Goal: Transaction & Acquisition: Purchase product/service

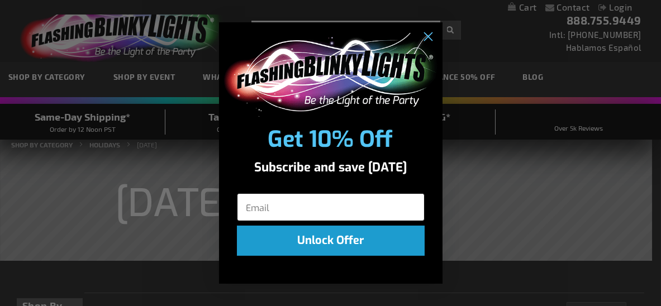
click at [313, 205] on input "Email" at bounding box center [331, 207] width 188 height 28
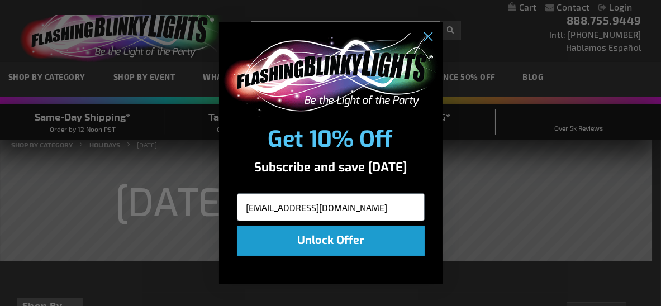
type input "babettesholland@gmail.com"
click at [344, 232] on button "Unlock Offer" at bounding box center [331, 241] width 188 height 30
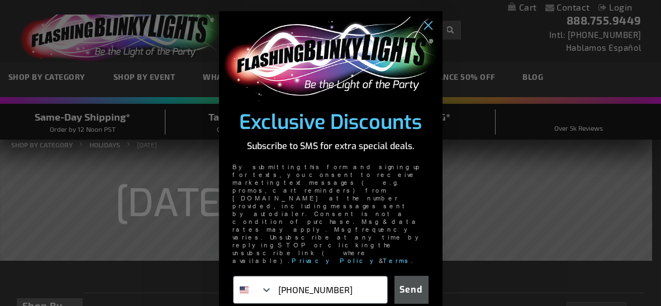
type input "646-306-8422"
click at [410, 276] on button "Send" at bounding box center [411, 290] width 34 height 28
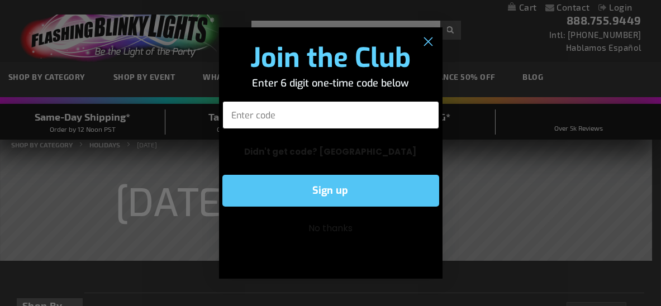
click at [246, 117] on input "Enter code" at bounding box center [330, 115] width 217 height 28
type input "089742"
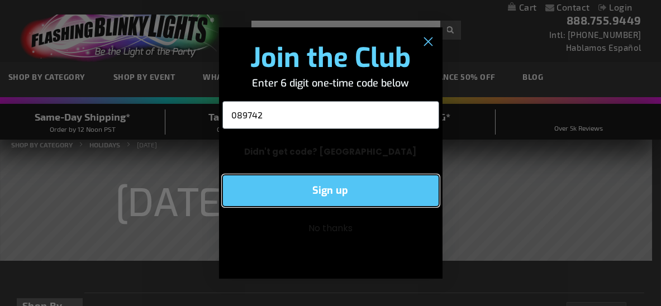
click at [313, 177] on button "Sign up" at bounding box center [330, 191] width 217 height 32
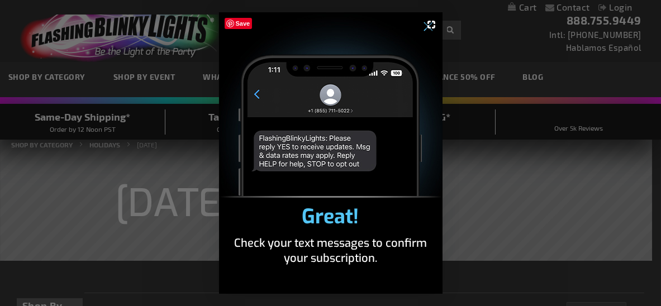
click at [255, 95] on img "POPUP Form" at bounding box center [330, 104] width 223 height 185
click at [338, 225] on span "Great!" at bounding box center [330, 216] width 57 height 27
click at [274, 71] on img "POPUP Form" at bounding box center [330, 104] width 223 height 185
click at [431, 31] on icon "Close dialog" at bounding box center [427, 27] width 8 height 8
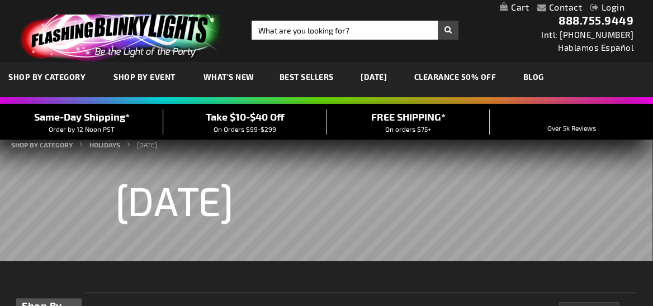
click at [616, 9] on link "Login" at bounding box center [607, 7] width 34 height 11
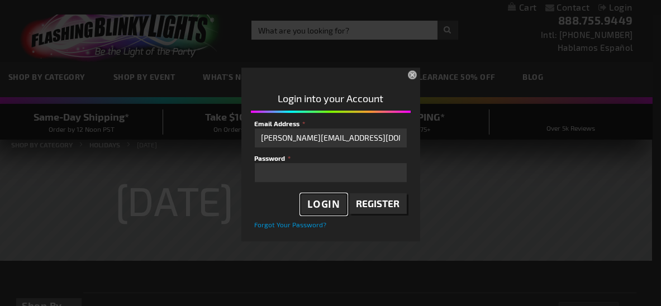
click at [333, 205] on span "Login" at bounding box center [323, 204] width 33 height 13
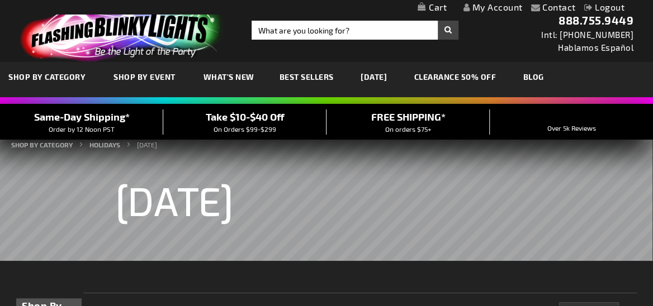
click at [489, 9] on link "My Account" at bounding box center [492, 7] width 59 height 11
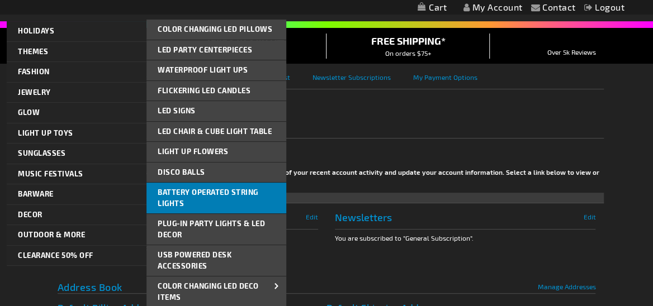
scroll to position [93, 0]
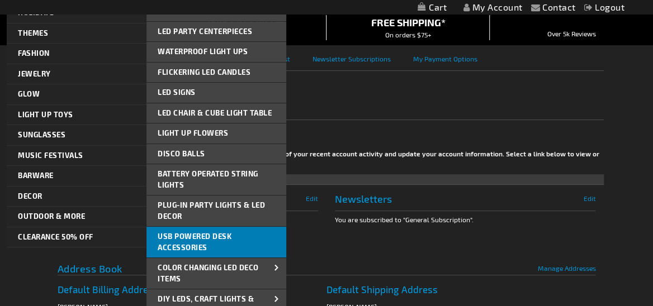
click at [220, 238] on span "USB Powered Desk Accessories" at bounding box center [195, 242] width 74 height 20
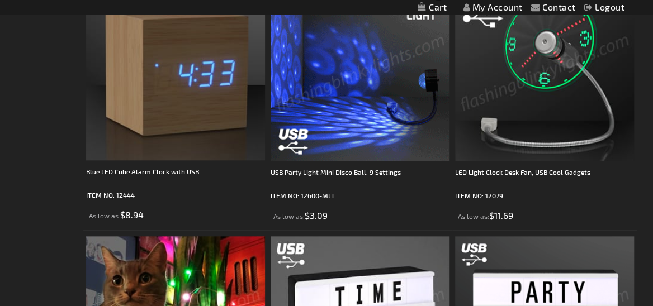
scroll to position [484, 0]
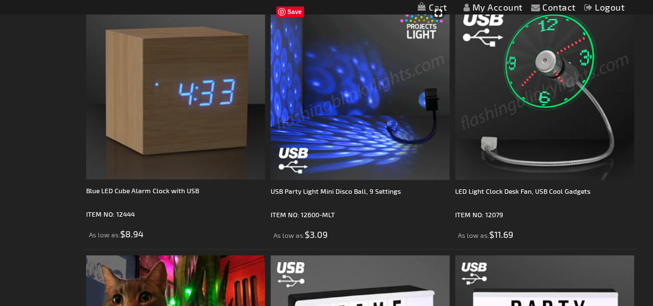
click at [398, 135] on img at bounding box center [359, 90] width 179 height 179
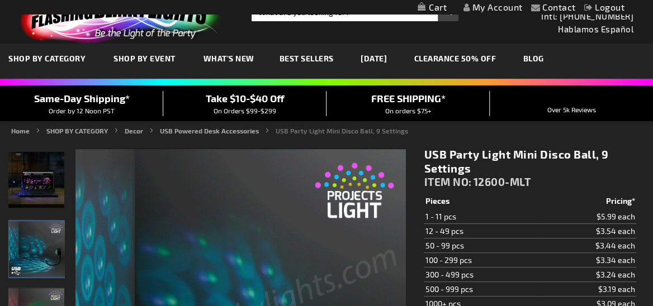
click at [29, 195] on img "USB Party Light Mini Disco Ball" at bounding box center [36, 180] width 56 height 56
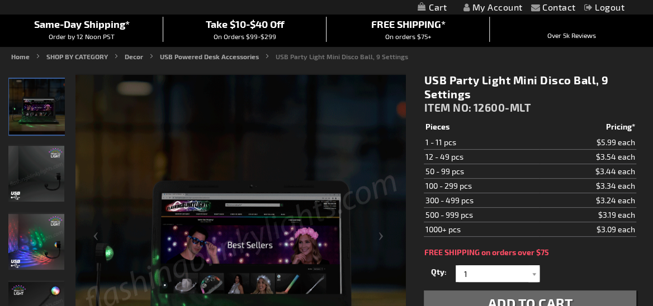
scroll to position [112, 0]
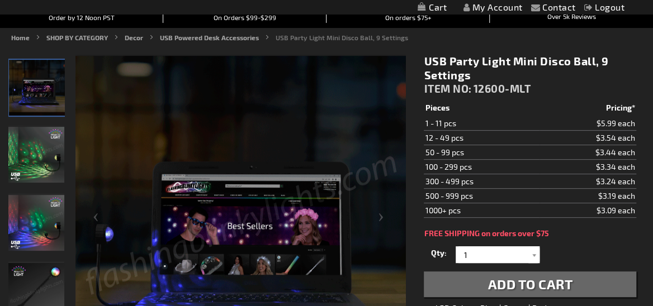
click at [44, 180] on img "USB Party Light Mini Disco Ball" at bounding box center [36, 155] width 56 height 56
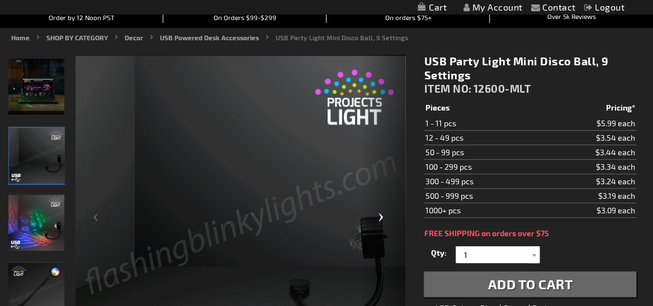
click at [375, 220] on div "Next" at bounding box center [382, 221] width 45 height 333
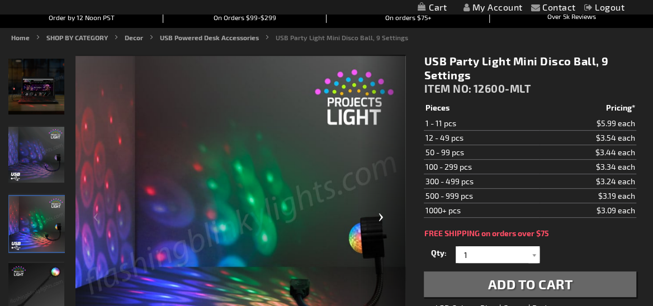
click at [375, 220] on div "Next" at bounding box center [382, 221] width 45 height 333
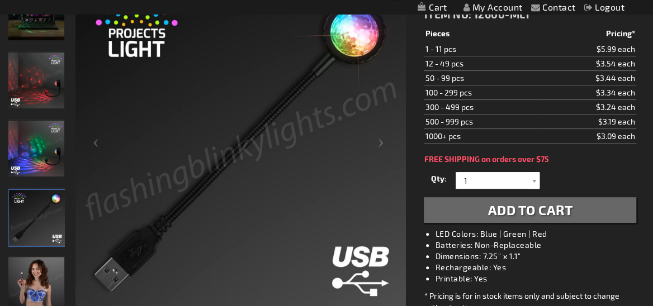
scroll to position [204, 0]
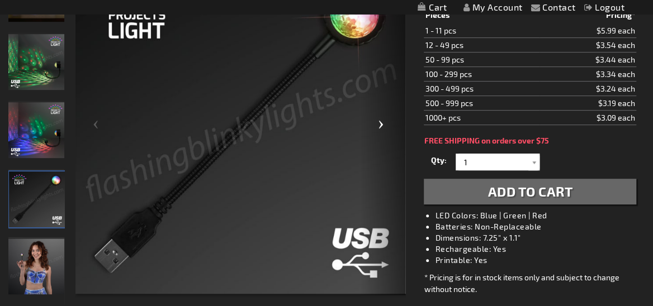
click at [382, 130] on div "Next" at bounding box center [382, 128] width 45 height 333
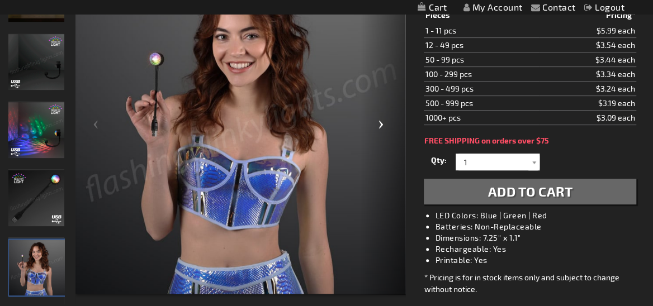
click at [382, 130] on div "Next" at bounding box center [382, 128] width 45 height 333
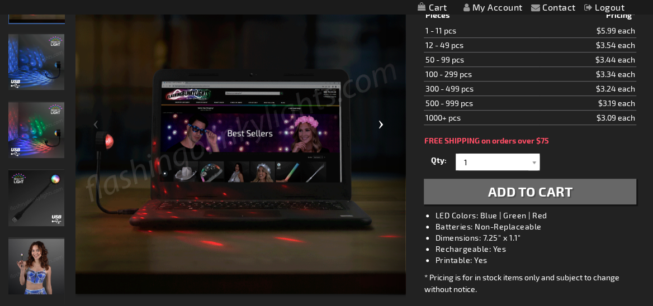
click at [382, 130] on div "Next" at bounding box center [382, 128] width 45 height 333
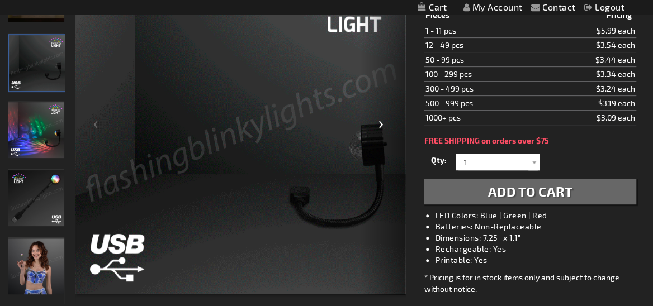
click at [382, 130] on div "Next" at bounding box center [382, 128] width 45 height 333
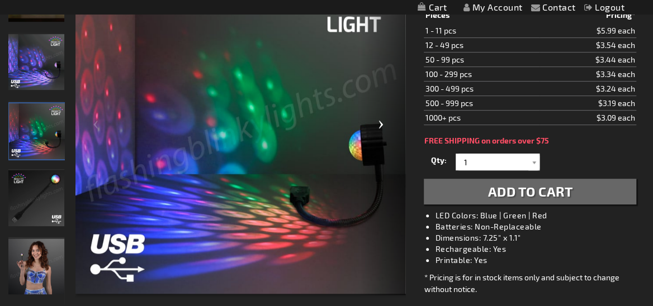
click at [382, 130] on div "Next" at bounding box center [382, 128] width 45 height 333
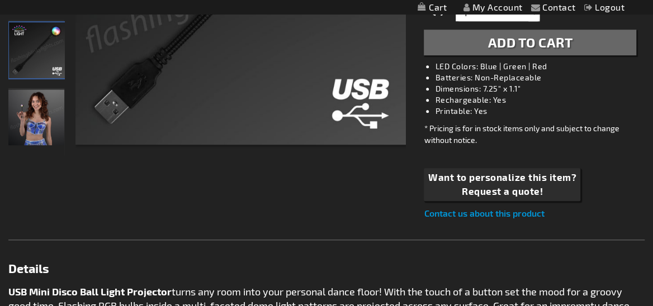
scroll to position [372, 0]
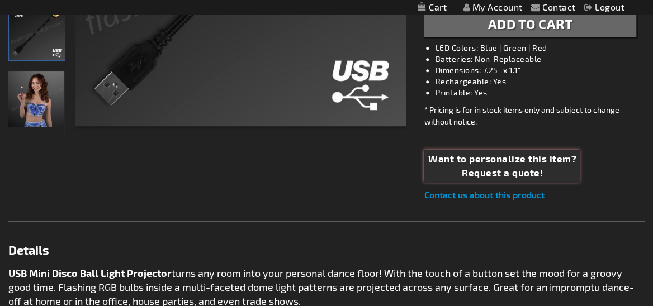
click at [487, 169] on span "Request a quote!" at bounding box center [502, 173] width 148 height 15
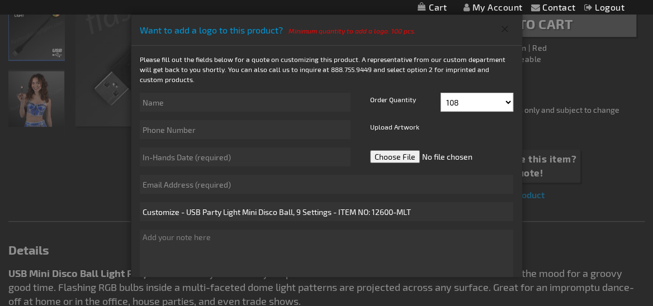
click at [504, 33] on button "Close" at bounding box center [505, 29] width 18 height 18
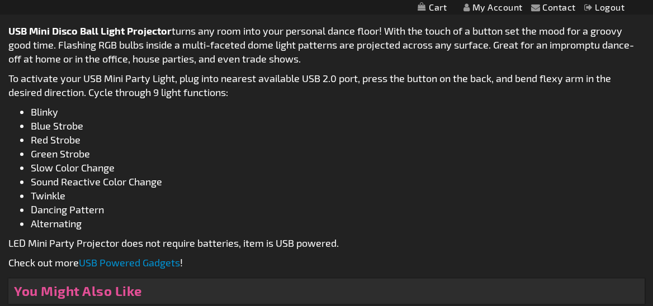
scroll to position [633, 0]
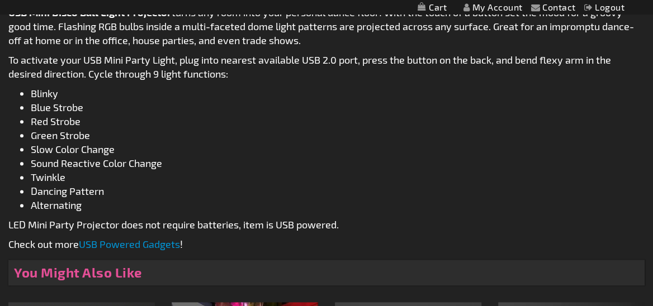
click at [73, 277] on strong "You Might Also Like" at bounding box center [78, 272] width 128 height 16
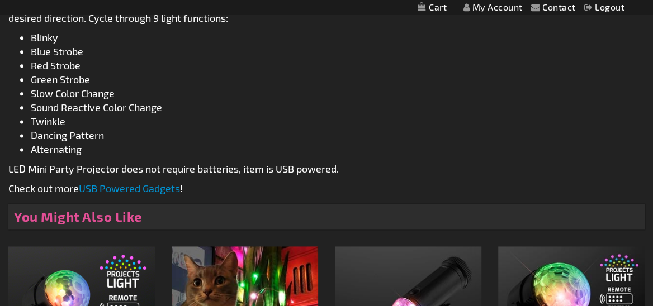
scroll to position [745, 0]
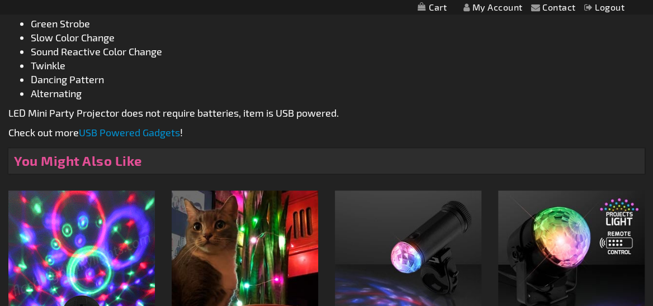
click at [56, 244] on img at bounding box center [81, 264] width 146 height 146
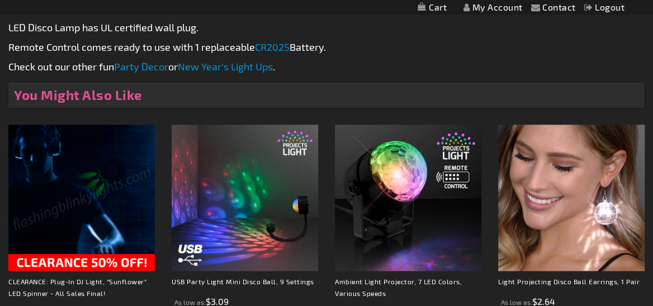
scroll to position [819, 0]
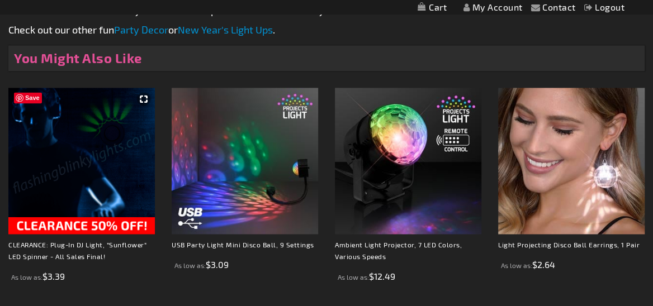
click at [74, 169] on img at bounding box center [81, 161] width 146 height 146
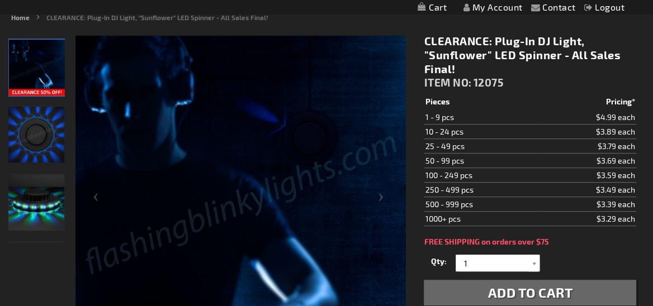
scroll to position [149, 0]
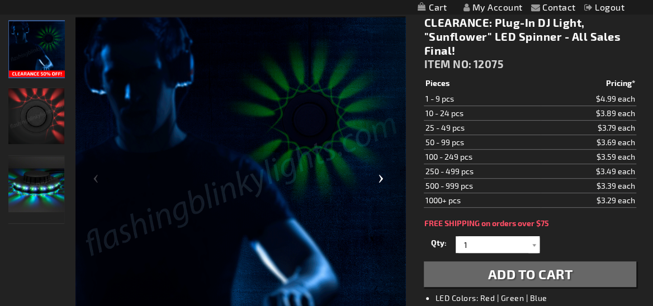
click at [379, 182] on div "Next" at bounding box center [382, 182] width 45 height 333
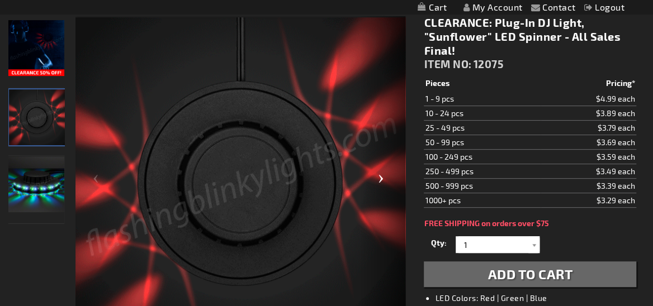
click at [379, 182] on div "Next" at bounding box center [382, 182] width 45 height 333
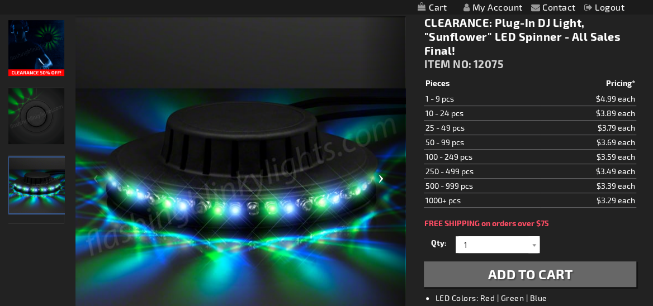
click at [379, 182] on div "Next" at bounding box center [382, 182] width 45 height 333
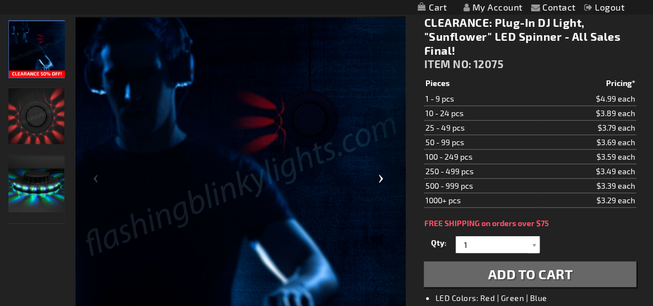
click at [379, 182] on div "Next" at bounding box center [382, 182] width 45 height 333
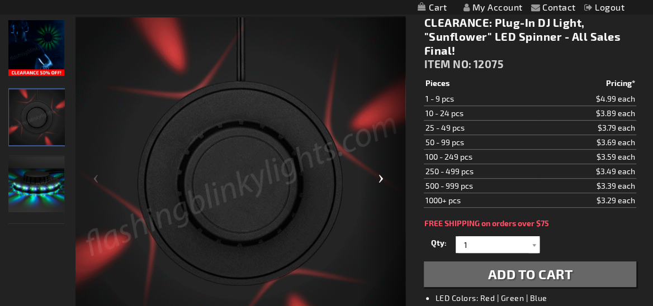
click at [379, 182] on div "Next" at bounding box center [382, 182] width 45 height 333
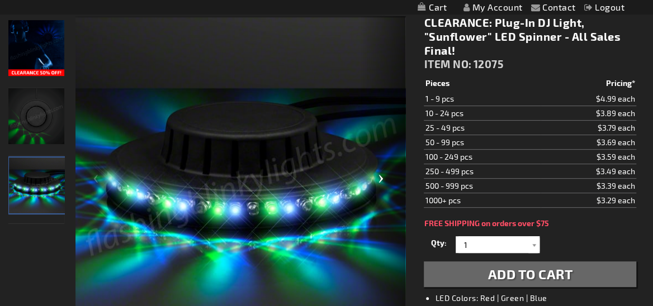
click at [379, 182] on div "Next" at bounding box center [382, 182] width 45 height 333
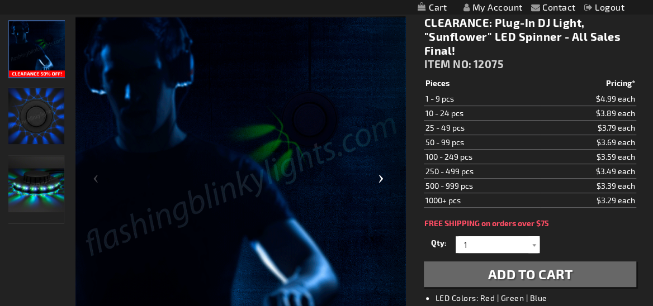
click at [379, 182] on div "Next" at bounding box center [382, 182] width 45 height 333
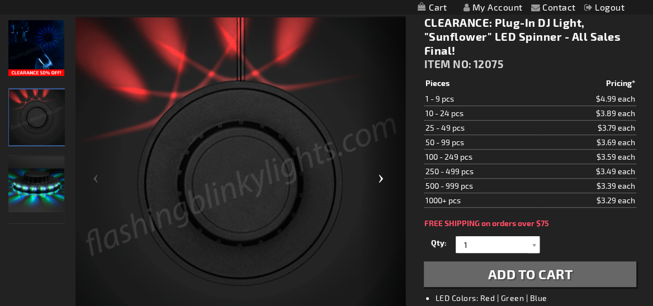
click at [379, 182] on div "Next" at bounding box center [382, 182] width 45 height 333
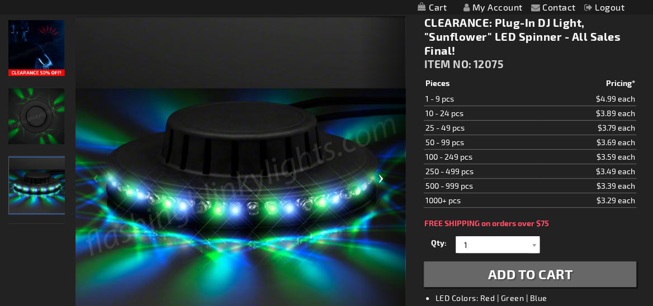
click at [379, 182] on div "Next" at bounding box center [382, 182] width 45 height 333
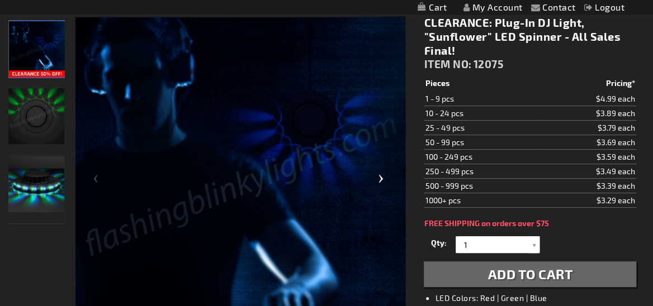
click at [379, 182] on div "Next" at bounding box center [382, 182] width 45 height 333
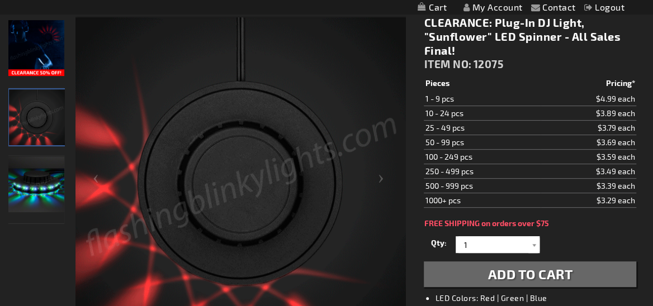
click at [50, 195] on img "Party LED Sunflower Plug-In Light Up" at bounding box center [36, 184] width 56 height 56
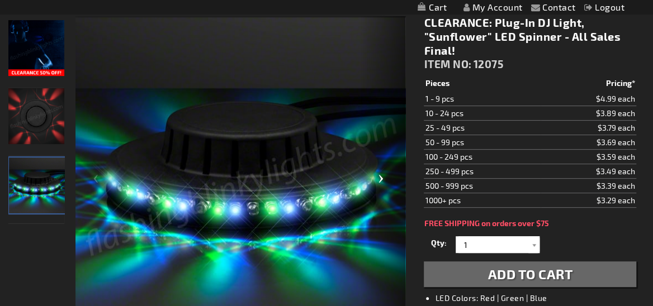
click at [385, 178] on div "Next" at bounding box center [382, 182] width 45 height 333
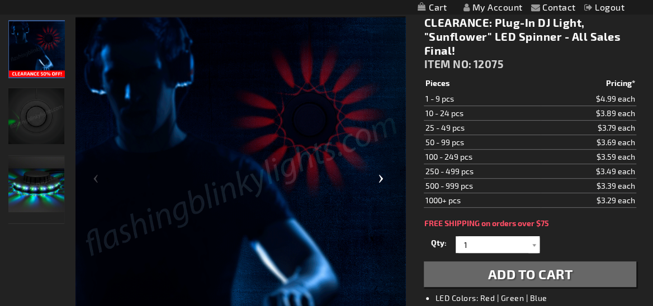
click at [385, 178] on div "Next" at bounding box center [382, 182] width 45 height 333
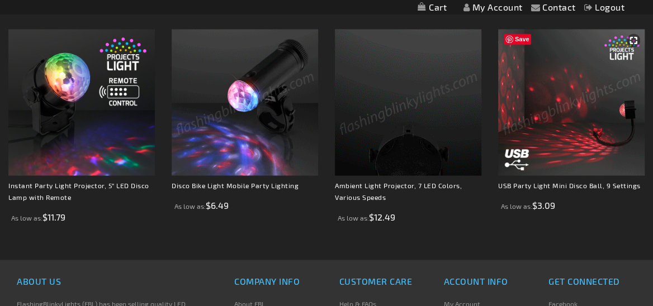
scroll to position [819, 0]
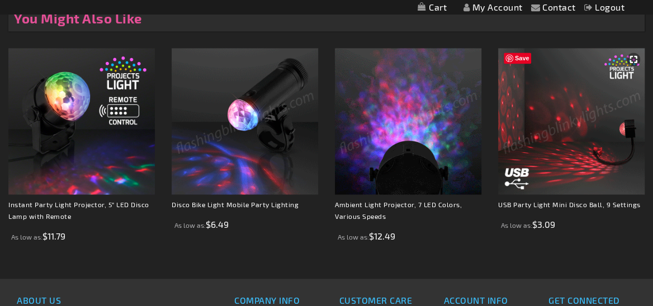
click at [623, 131] on img at bounding box center [571, 121] width 146 height 146
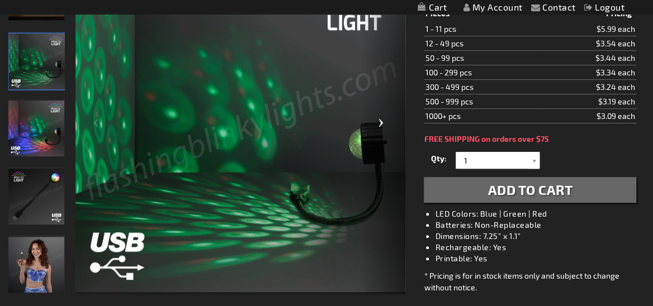
click at [381, 141] on div "Next" at bounding box center [382, 126] width 45 height 333
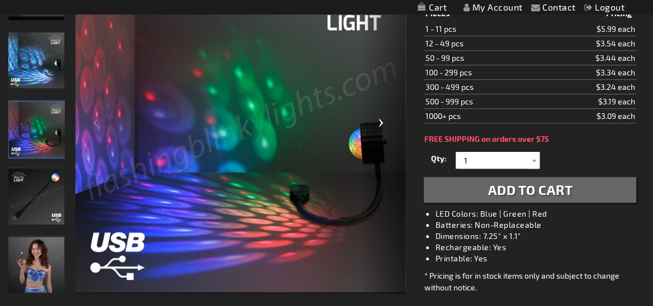
click at [382, 125] on div "Next" at bounding box center [382, 126] width 45 height 333
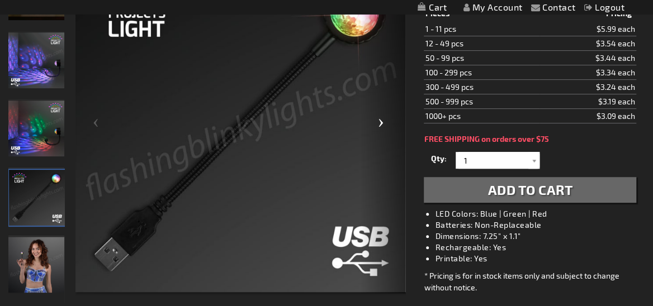
click at [382, 125] on div "Next" at bounding box center [382, 126] width 45 height 333
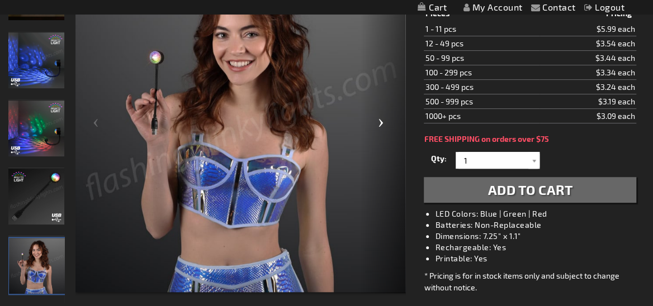
click at [382, 125] on div "Next" at bounding box center [382, 126] width 45 height 333
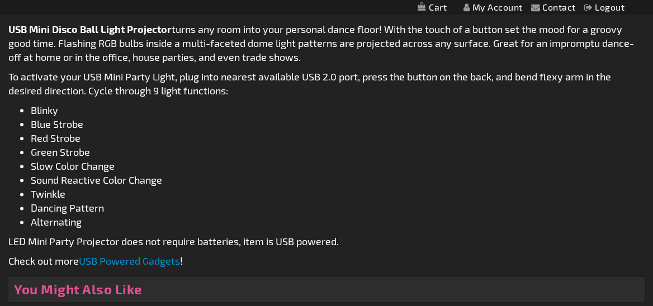
scroll to position [633, 0]
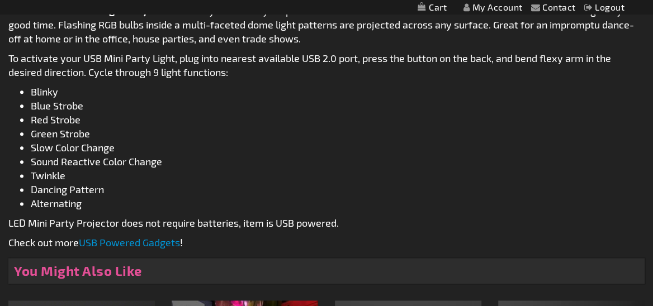
click at [132, 240] on link "USB Powered Gadgets" at bounding box center [129, 242] width 101 height 12
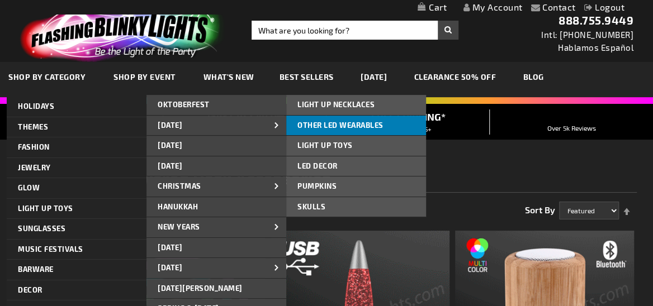
click at [350, 127] on span "OTHER LED WEARABLES" at bounding box center [340, 125] width 86 height 9
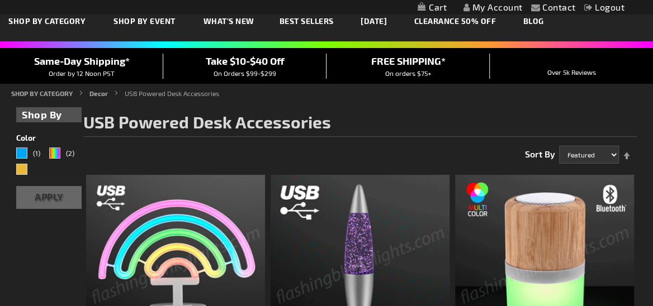
scroll to position [93, 0]
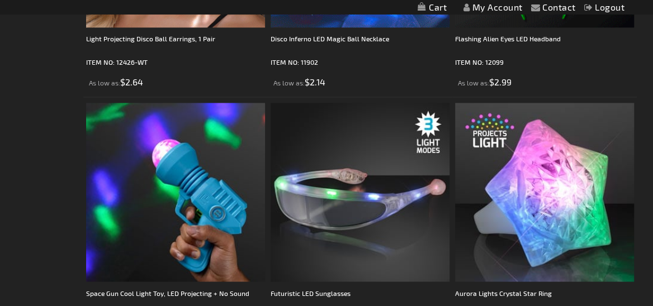
scroll to position [2961, 0]
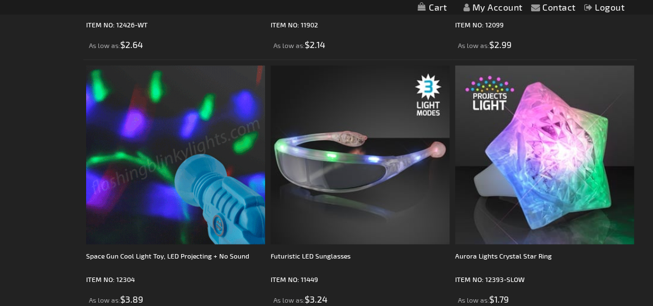
click at [167, 133] on img at bounding box center [175, 154] width 179 height 179
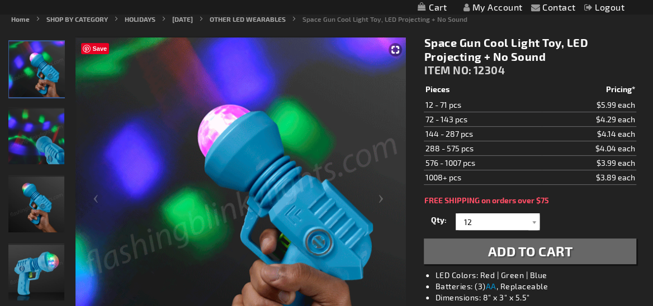
scroll to position [93, 0]
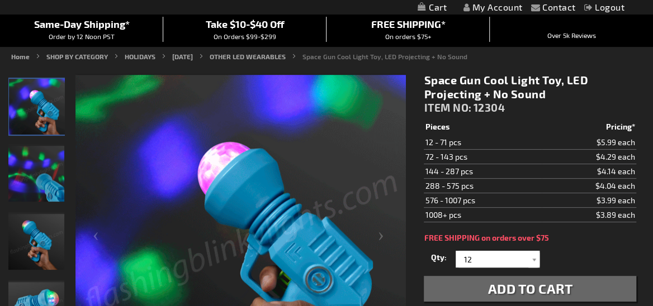
click at [31, 148] on img "LED Projecting Light Up Toy Gun" at bounding box center [36, 174] width 56 height 56
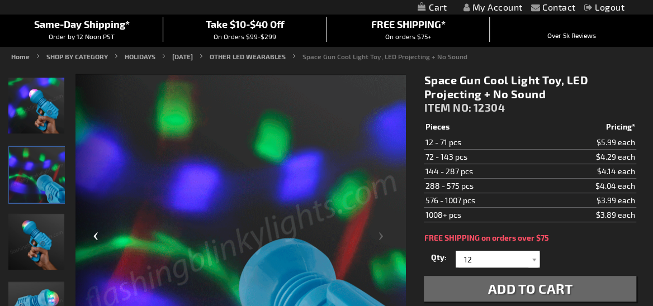
click at [101, 235] on div "Previous" at bounding box center [97, 240] width 45 height 333
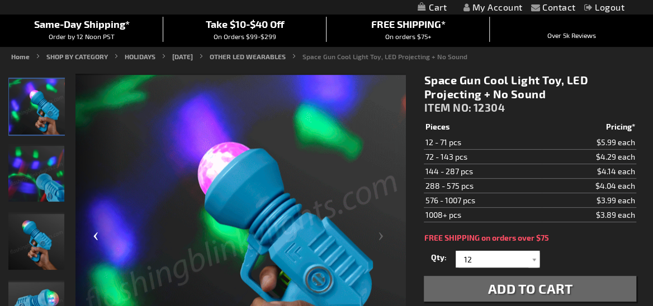
click at [101, 235] on div "Previous" at bounding box center [97, 240] width 45 height 333
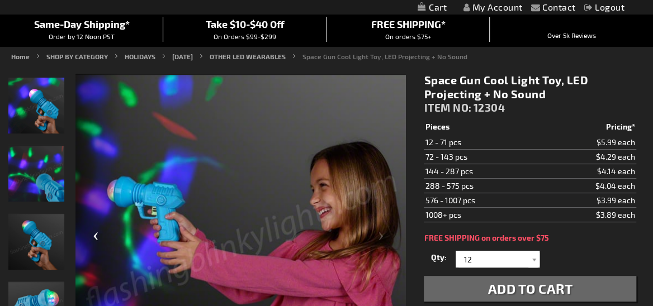
click at [101, 235] on div "Previous" at bounding box center [97, 240] width 45 height 333
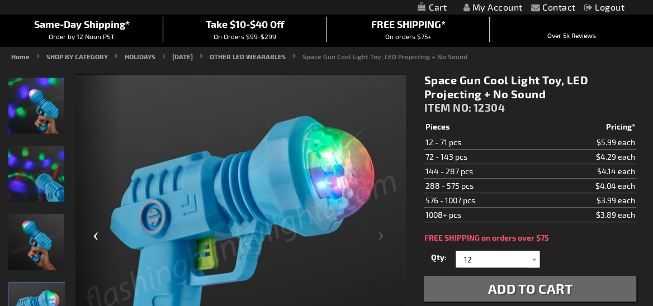
click at [101, 235] on div "Previous" at bounding box center [97, 240] width 45 height 333
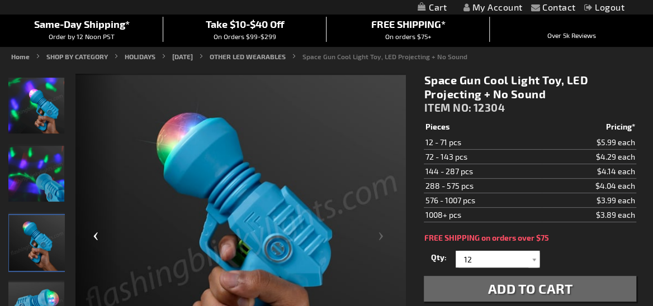
click at [101, 235] on div "Previous" at bounding box center [97, 240] width 45 height 333
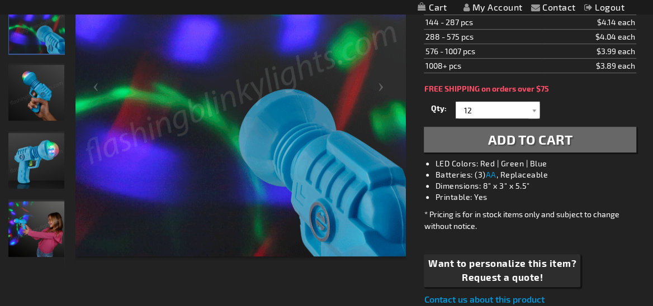
scroll to position [260, 0]
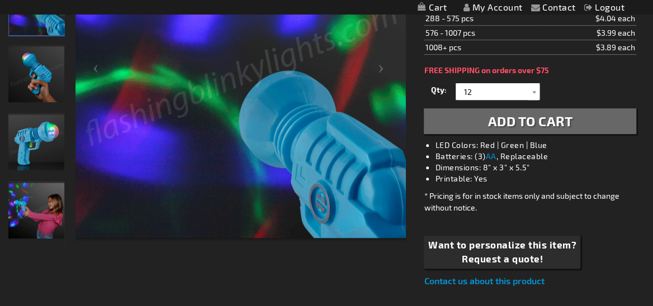
click at [38, 207] on img "LED Projecting Light Up Toy Gun" at bounding box center [36, 211] width 56 height 56
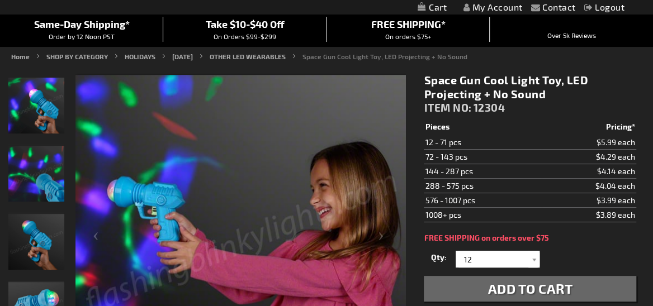
scroll to position [0, 0]
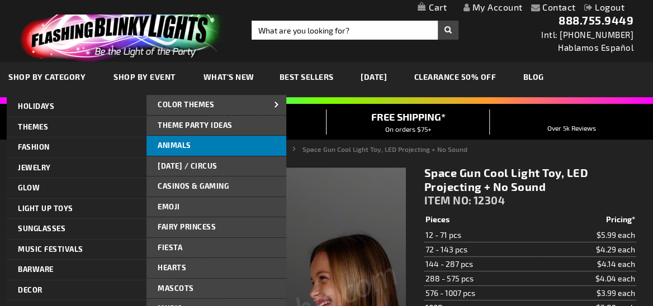
click at [211, 143] on link "Animals" at bounding box center [216, 146] width 140 height 20
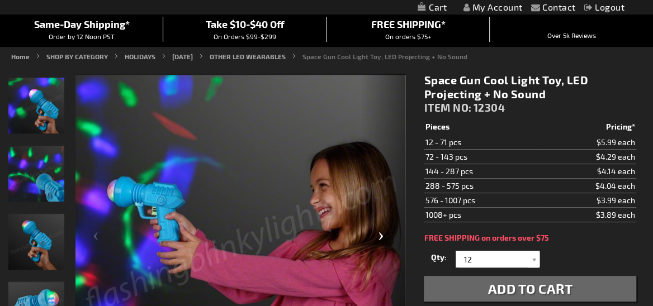
scroll to position [112, 0]
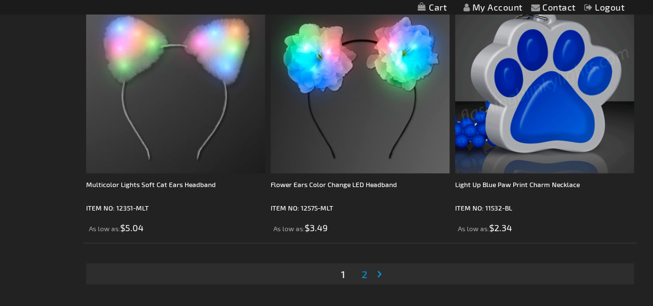
scroll to position [5140, 0]
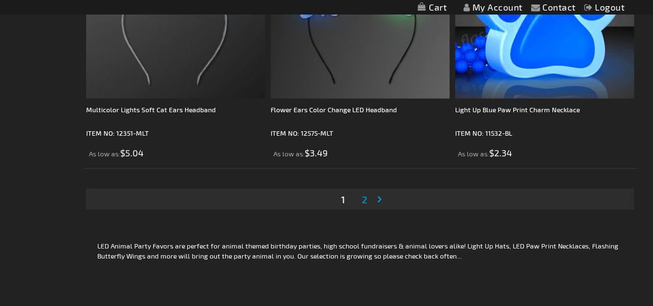
click at [361, 203] on span "2" at bounding box center [364, 199] width 6 height 12
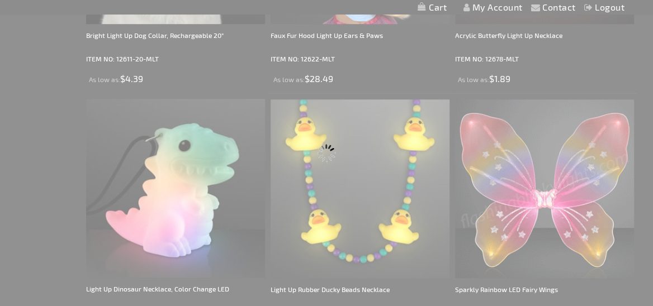
scroll to position [0, 0]
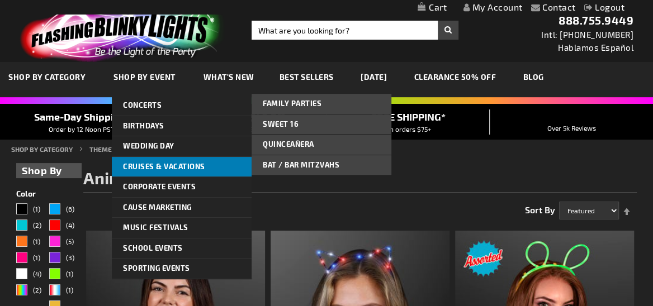
scroll to position [18, 0]
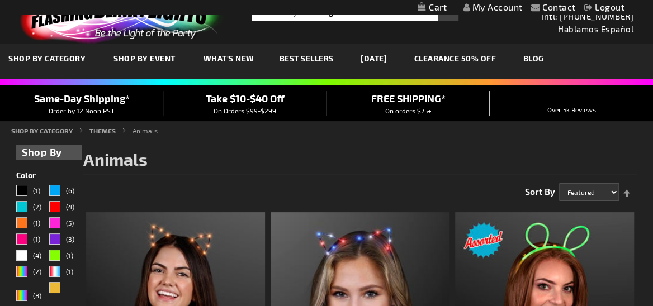
click at [307, 56] on span "Best Sellers" at bounding box center [306, 58] width 54 height 9
click at [308, 58] on span "Best Sellers" at bounding box center [306, 58] width 54 height 9
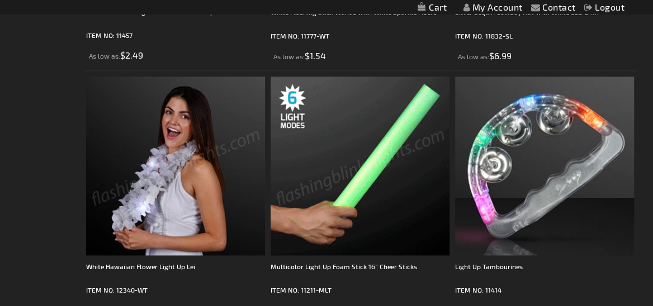
scroll to position [782, 0]
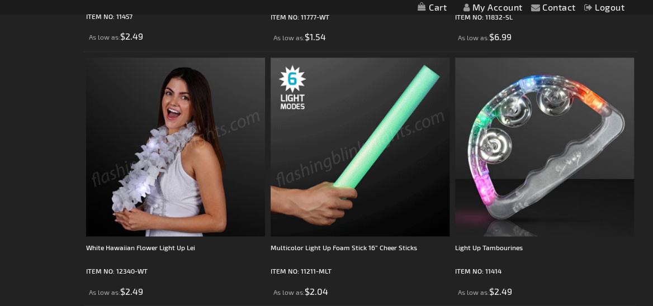
click at [375, 131] on img at bounding box center [359, 147] width 179 height 179
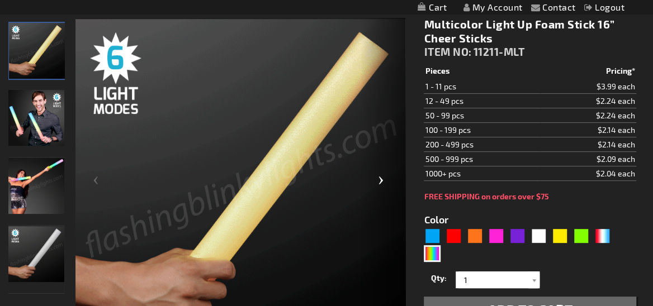
scroll to position [112, 0]
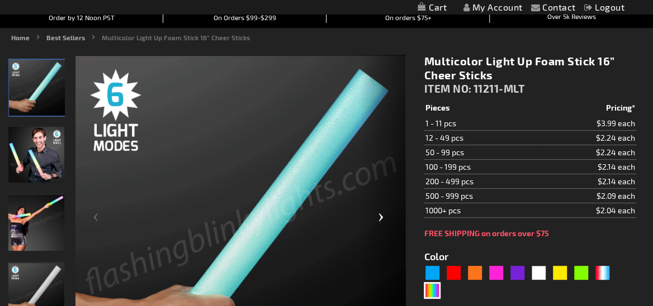
click at [379, 225] on div "Next" at bounding box center [382, 221] width 45 height 333
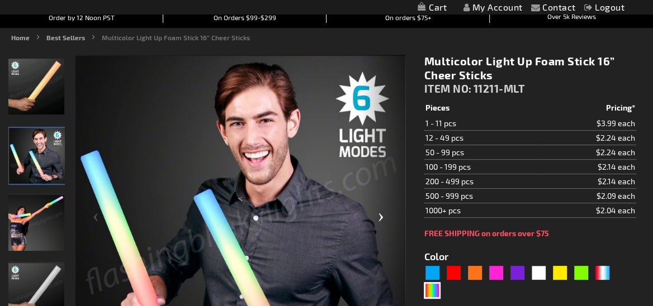
click at [379, 225] on div "Next" at bounding box center [382, 221] width 45 height 333
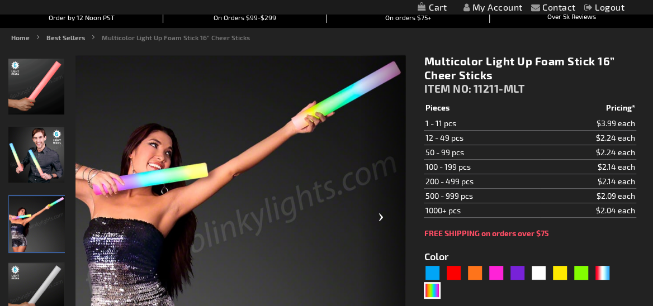
click at [379, 225] on div "Next" at bounding box center [382, 221] width 45 height 333
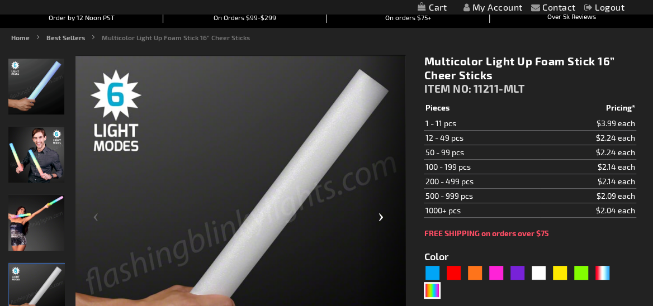
click at [378, 223] on div "Next" at bounding box center [382, 221] width 45 height 333
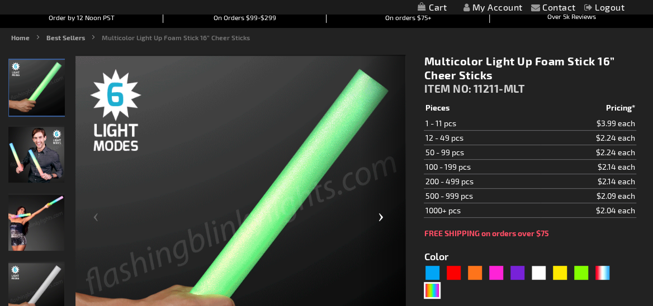
click at [378, 223] on div "Next" at bounding box center [382, 221] width 45 height 333
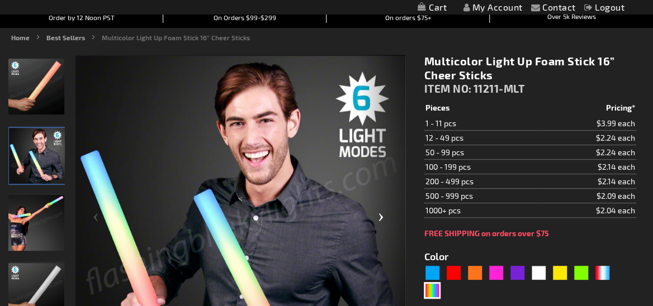
click at [378, 223] on div "Next" at bounding box center [382, 221] width 45 height 333
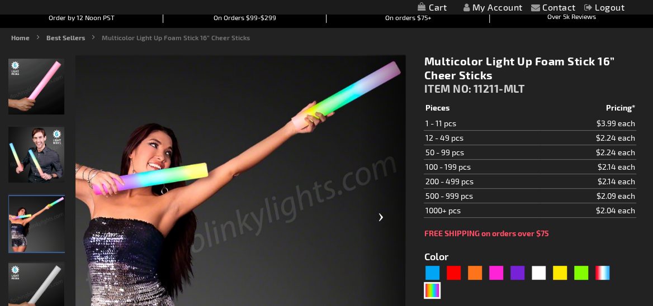
click at [378, 223] on div "Next" at bounding box center [382, 221] width 45 height 333
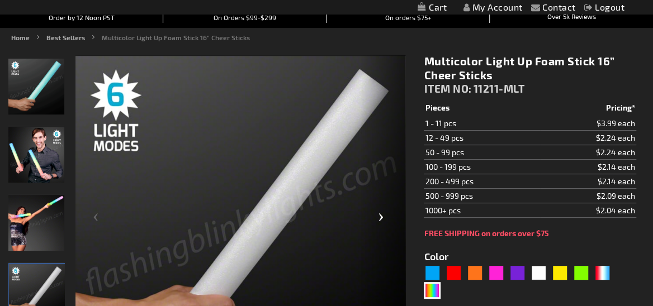
click at [378, 223] on div "Next" at bounding box center [382, 221] width 45 height 333
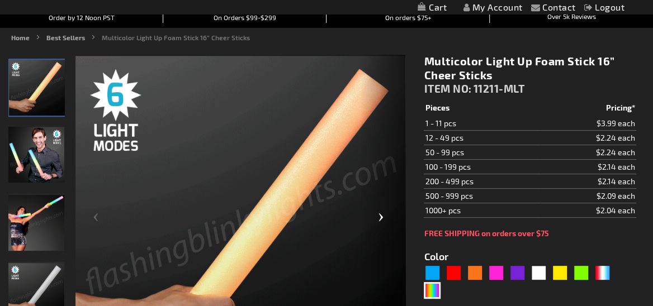
click at [378, 223] on div "Next" at bounding box center [382, 221] width 45 height 333
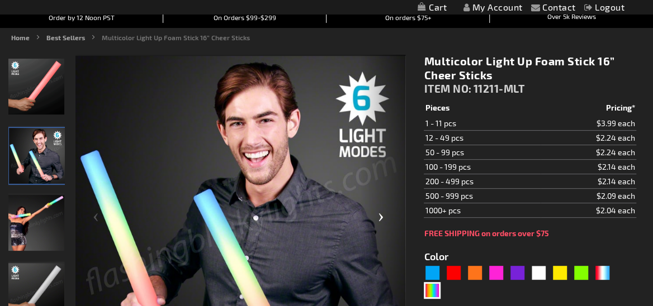
click at [378, 223] on div "Next" at bounding box center [382, 221] width 45 height 333
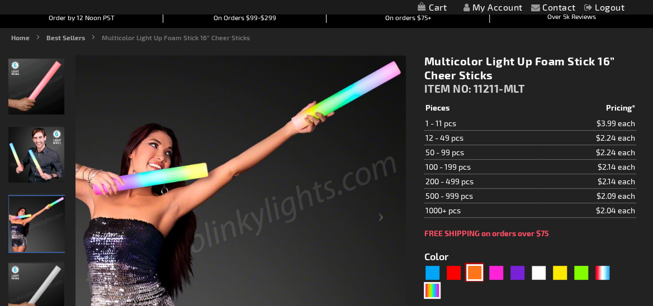
click at [469, 273] on div "Orange" at bounding box center [474, 272] width 17 height 17
type input "5637"
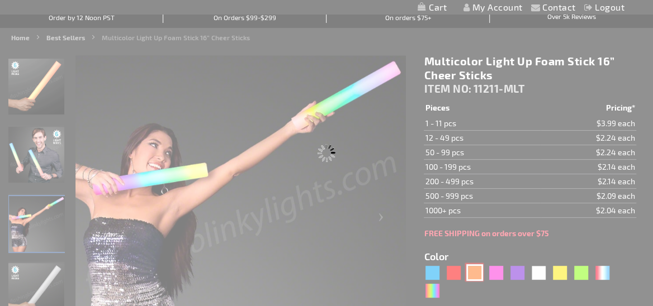
type input "11211-OR"
type input "Customize - LED Orange Foam Sticks 16&rdquo; Cheer Sticks - ITEM NO: 11211-OR"
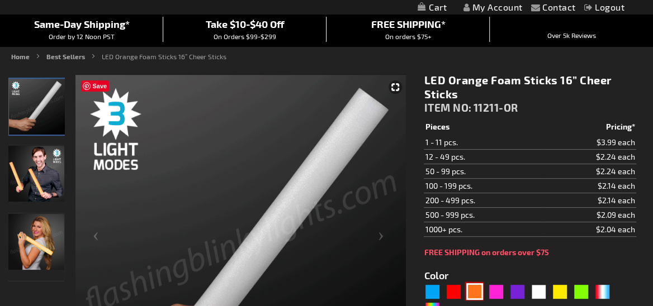
scroll to position [112, 0]
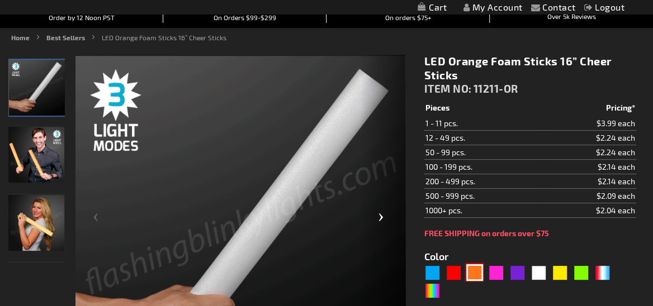
click at [372, 217] on div "Next" at bounding box center [382, 221] width 45 height 333
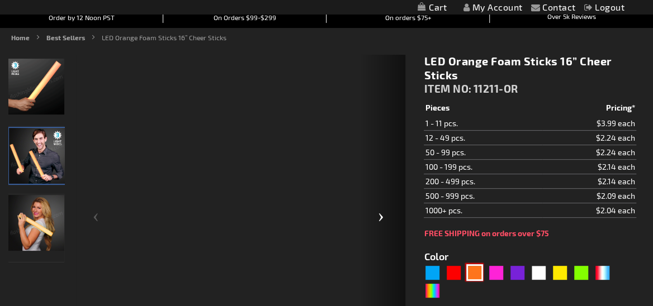
scroll to position [130, 0]
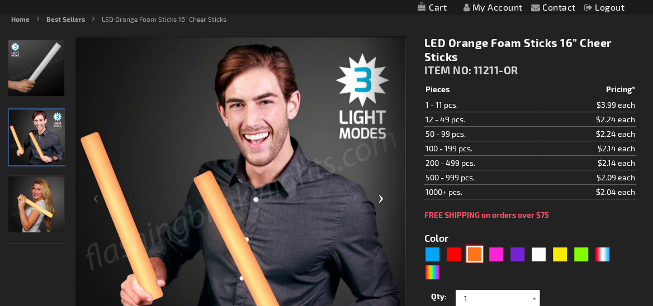
click at [377, 216] on div "Next" at bounding box center [382, 202] width 45 height 333
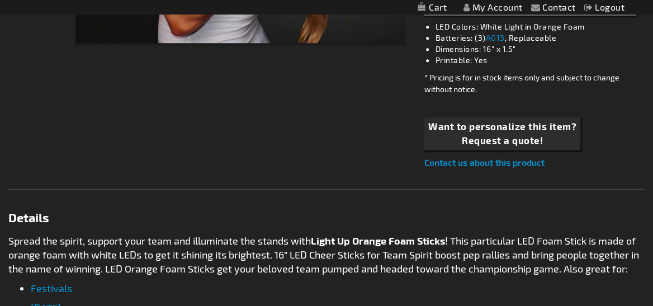
scroll to position [251, 0]
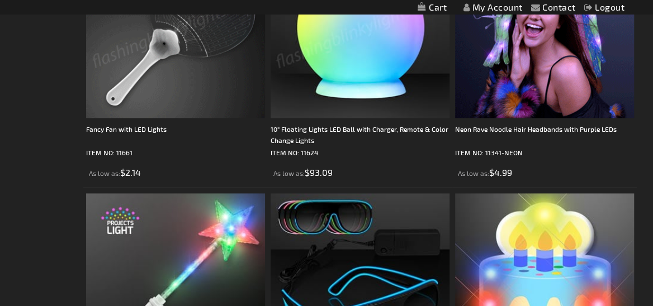
scroll to position [4948, 0]
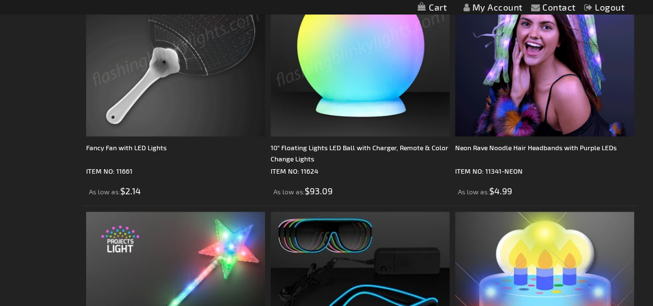
click at [361, 101] on img at bounding box center [359, 47] width 179 height 179
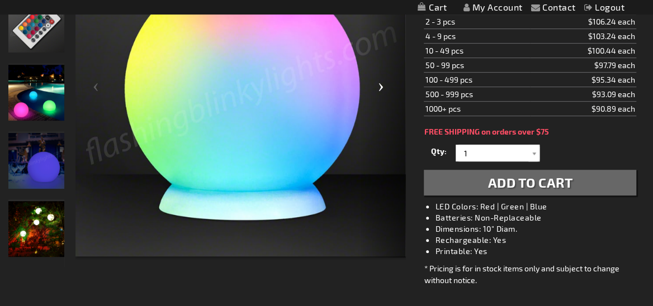
click at [383, 89] on div "Next" at bounding box center [382, 91] width 45 height 333
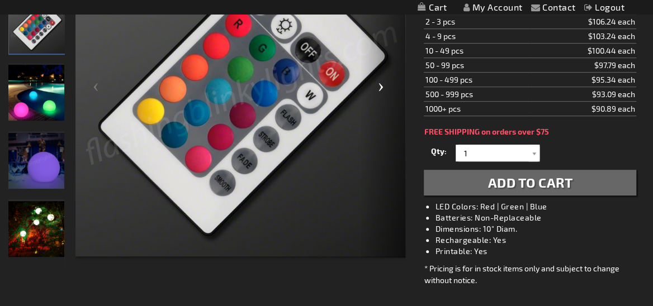
scroll to position [223, 0]
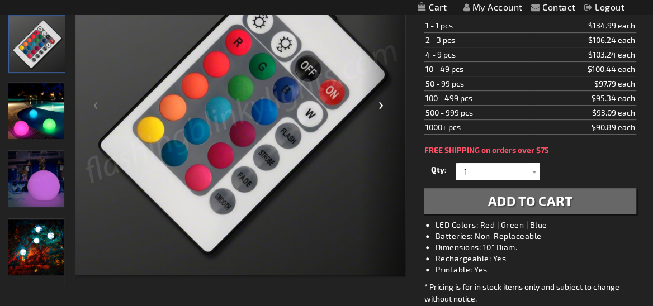
click at [384, 104] on div "Next" at bounding box center [382, 109] width 45 height 333
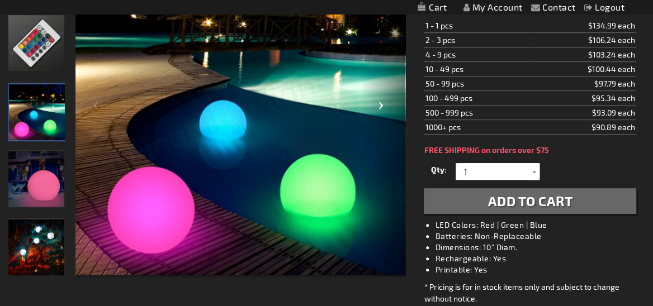
click at [384, 104] on div "Next" at bounding box center [382, 109] width 45 height 333
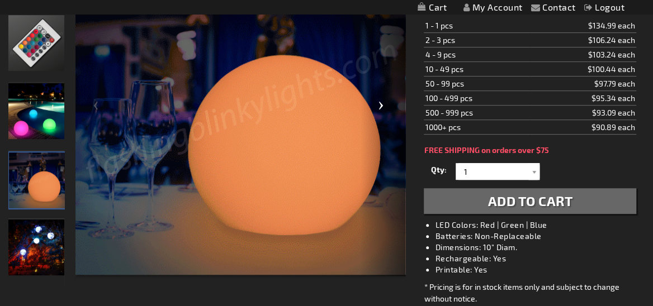
click at [384, 104] on div "Next" at bounding box center [382, 109] width 45 height 333
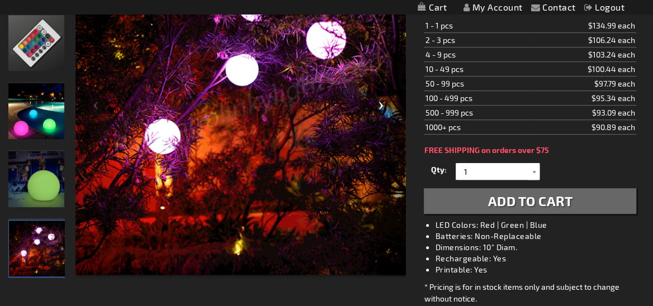
click at [384, 104] on div "Next" at bounding box center [382, 109] width 45 height 333
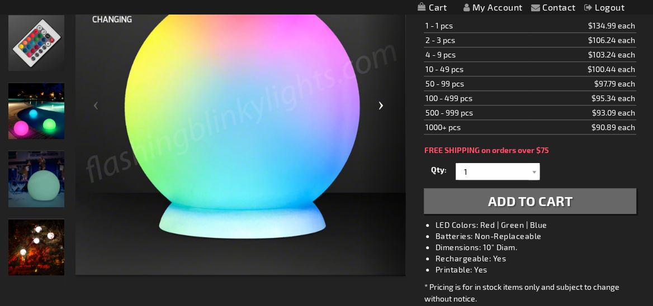
click at [384, 104] on div "Next" at bounding box center [382, 109] width 45 height 333
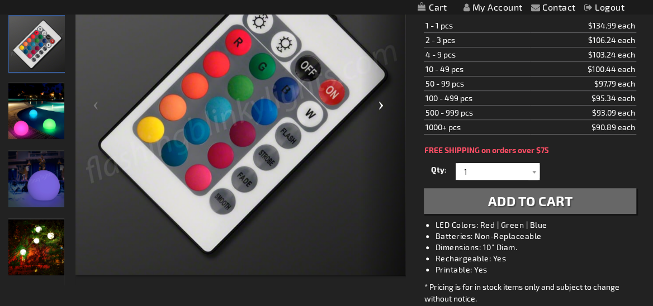
click at [384, 104] on div "Next" at bounding box center [382, 109] width 45 height 333
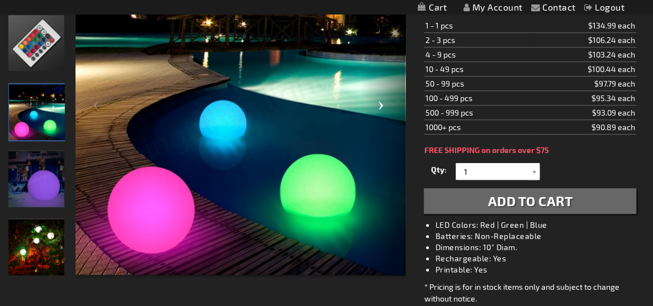
click at [384, 104] on div "Next" at bounding box center [382, 109] width 45 height 333
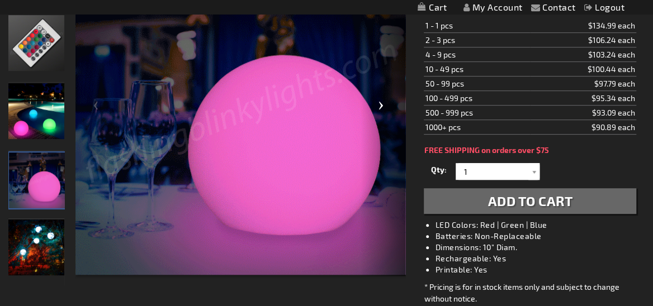
click at [384, 104] on div "Next" at bounding box center [382, 109] width 45 height 333
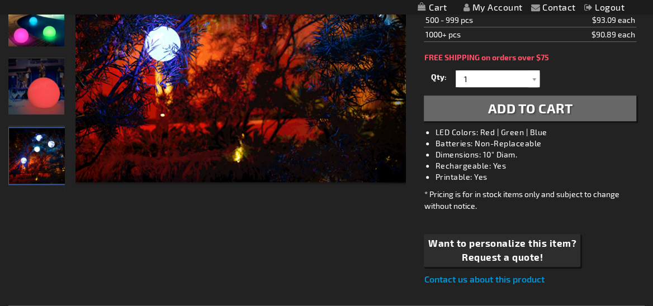
scroll to position [335, 0]
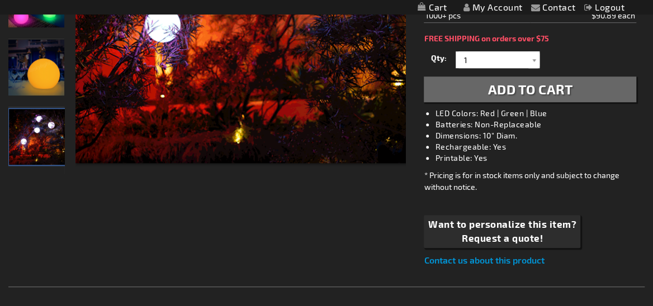
click at [51, 148] on img at bounding box center [37, 137] width 56 height 56
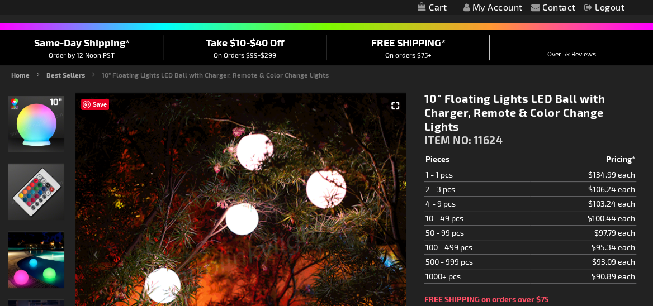
scroll to position [56, 0]
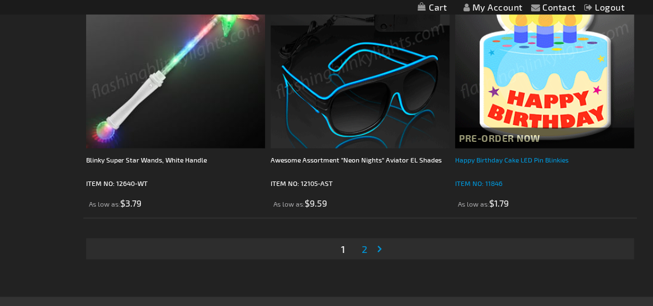
scroll to position [5228, 0]
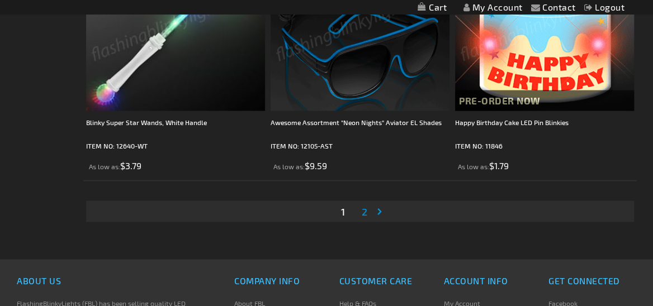
click at [362, 214] on span "2" at bounding box center [364, 211] width 6 height 12
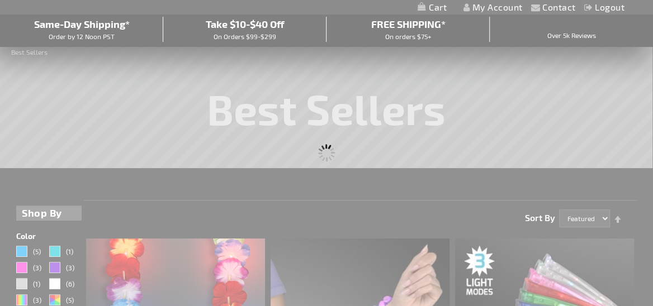
scroll to position [223, 0]
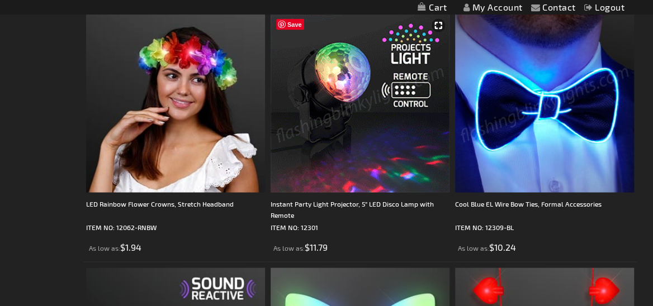
scroll to position [1117, 0]
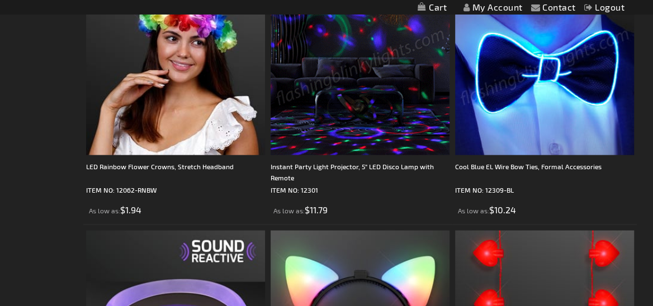
click at [360, 132] on img at bounding box center [359, 66] width 179 height 179
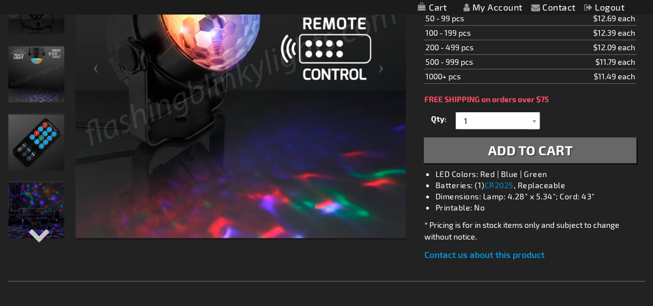
scroll to position [279, 0]
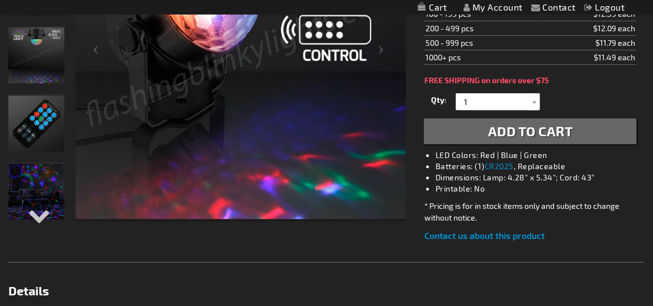
click at [52, 52] on img "Remote Controlled LED Light Projector" at bounding box center [36, 55] width 56 height 56
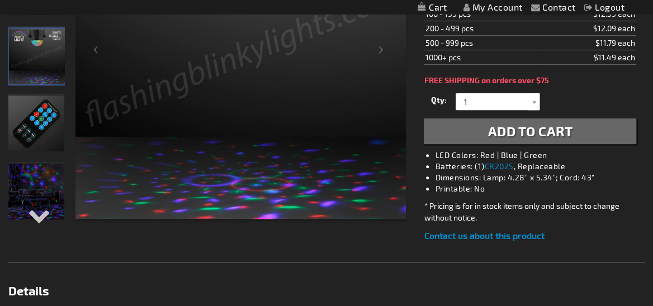
click at [52, 52] on img "Remote Controlled LED Light Projector" at bounding box center [37, 56] width 56 height 56
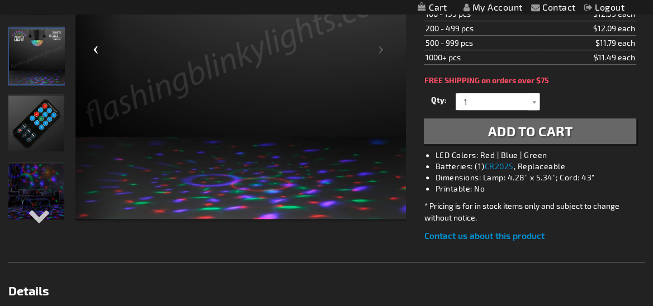
click at [99, 49] on div "Previous" at bounding box center [97, 53] width 45 height 333
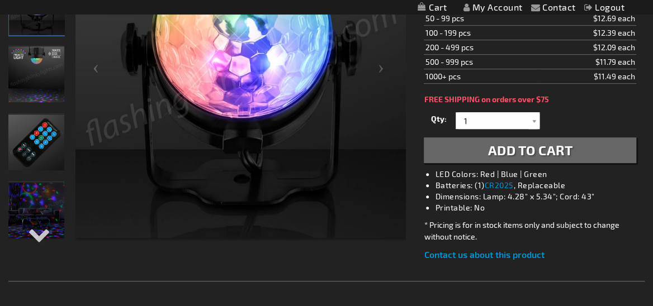
scroll to position [242, 0]
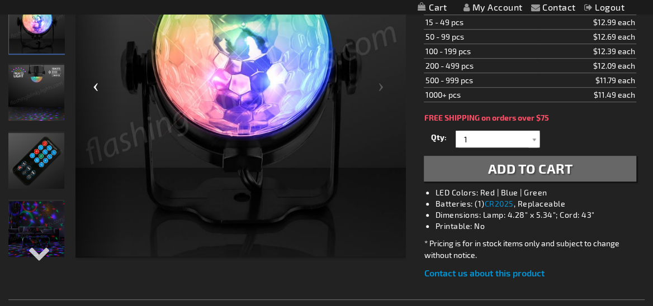
click at [104, 92] on div "Previous" at bounding box center [97, 91] width 45 height 333
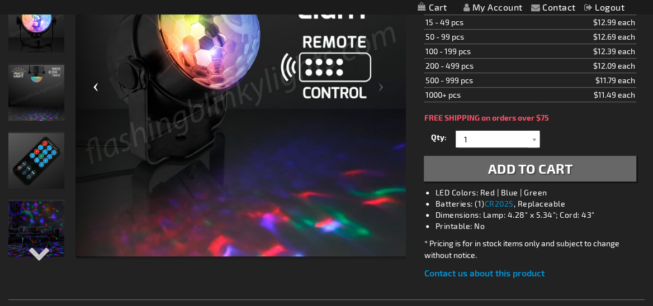
click at [104, 92] on div "Previous" at bounding box center [97, 91] width 45 height 333
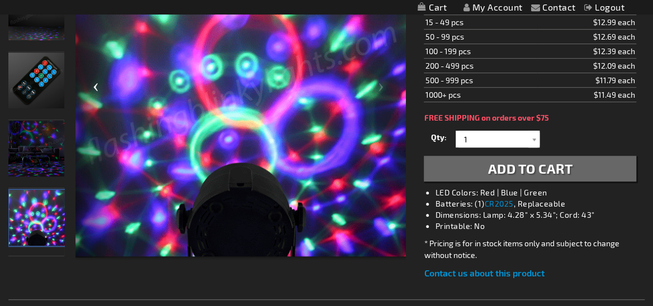
click at [104, 92] on div "Previous" at bounding box center [97, 91] width 45 height 333
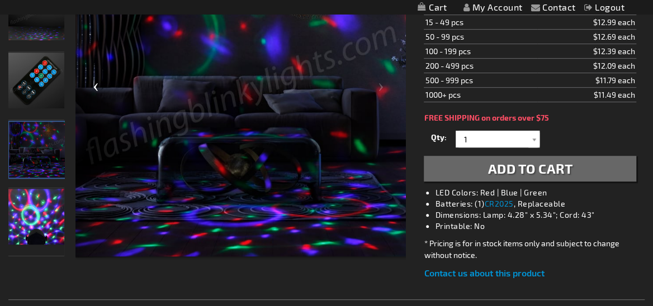
click at [104, 92] on div "Previous" at bounding box center [97, 91] width 45 height 333
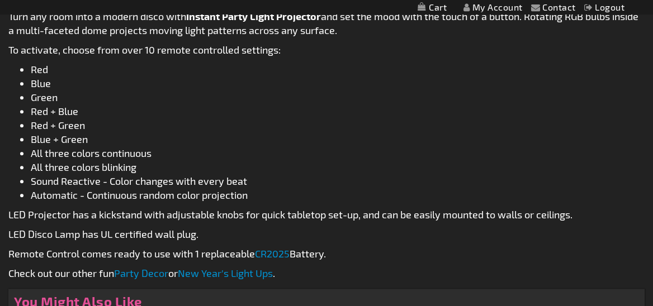
scroll to position [615, 0]
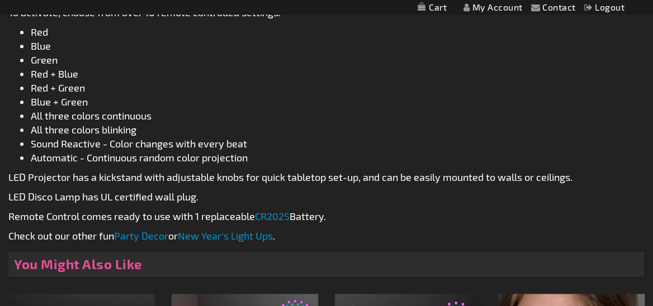
click at [278, 216] on link "CR2025" at bounding box center [272, 216] width 35 height 12
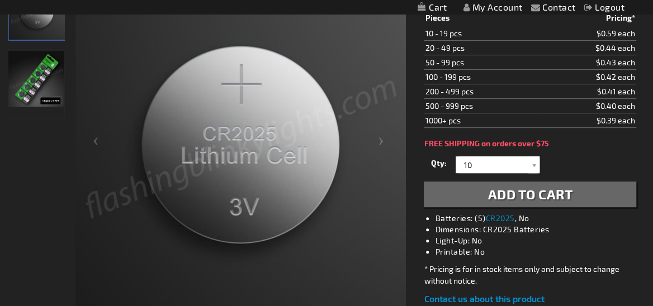
scroll to position [168, 0]
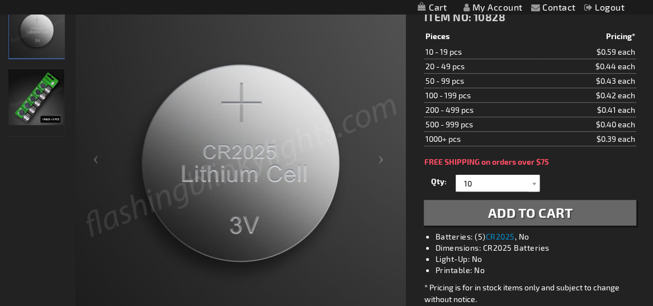
click at [36, 109] on img "CR2025 Value Batteries" at bounding box center [36, 97] width 56 height 56
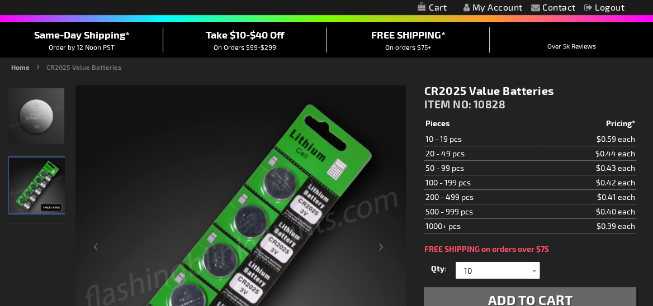
scroll to position [0, 0]
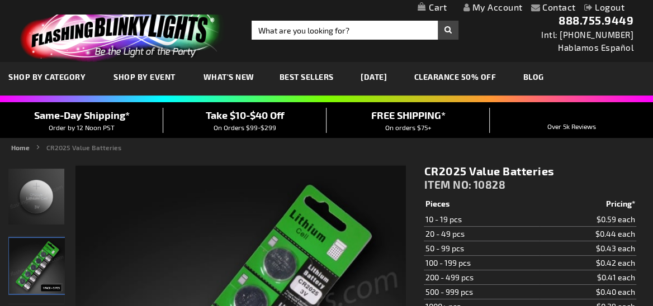
click at [552, 83] on link "BLOG" at bounding box center [533, 76] width 37 height 37
click at [552, 74] on link "BLOG" at bounding box center [533, 76] width 37 height 37
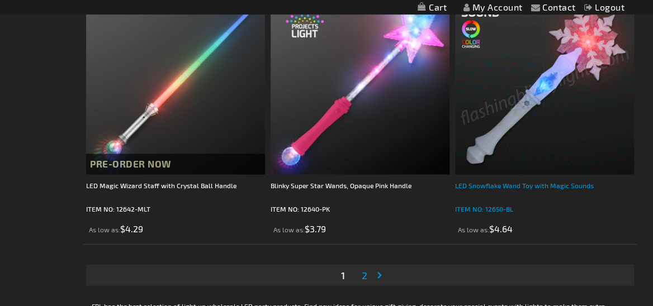
scroll to position [5157, 0]
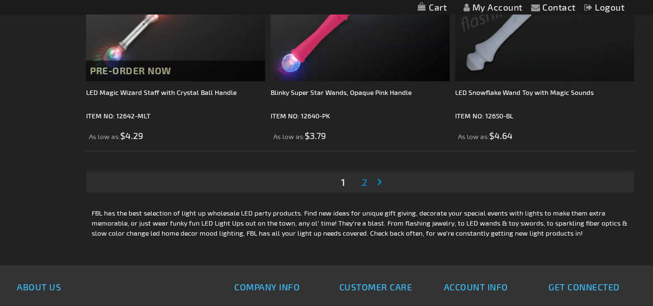
click at [380, 182] on link "Page Next" at bounding box center [380, 181] width 11 height 17
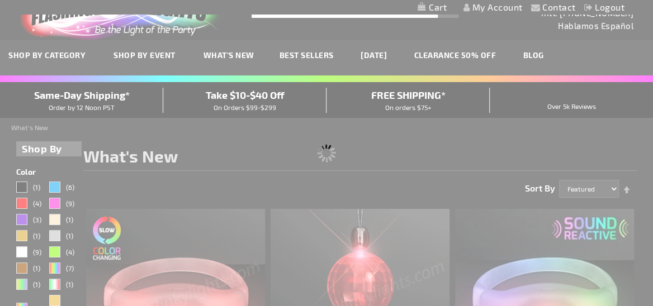
scroll to position [0, 0]
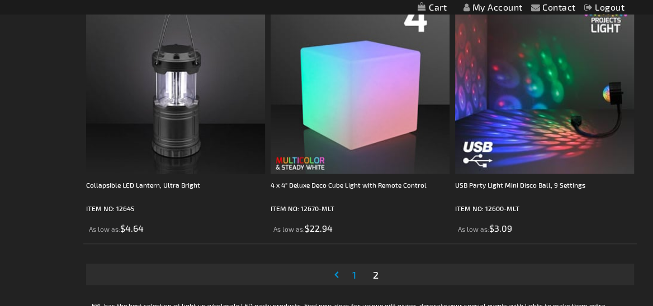
scroll to position [5083, 0]
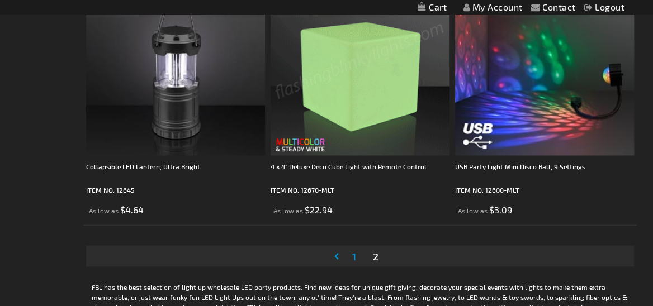
click at [348, 135] on img at bounding box center [359, 66] width 179 height 179
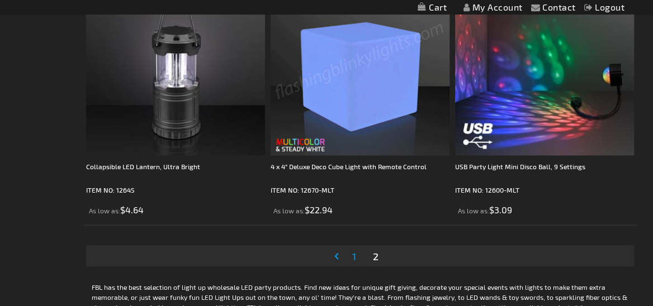
click at [348, 135] on img at bounding box center [359, 66] width 179 height 179
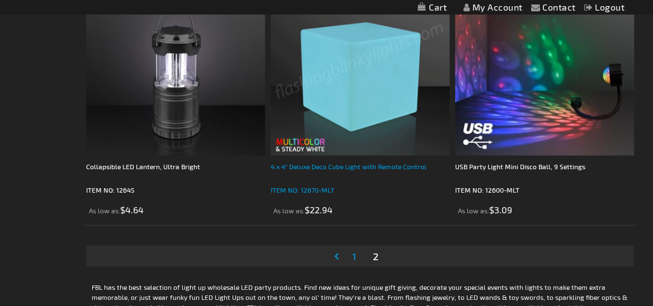
click at [339, 173] on div "4 x 4" Deluxe Deco Cube Light with Remote Control" at bounding box center [359, 172] width 179 height 22
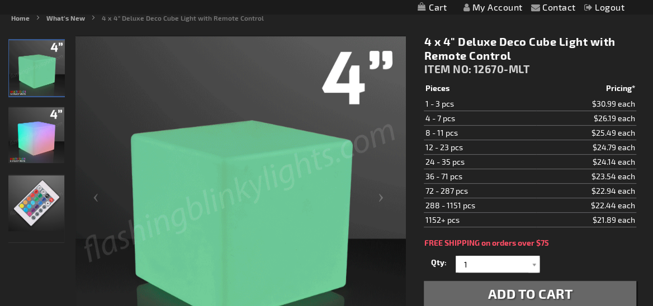
scroll to position [150, 0]
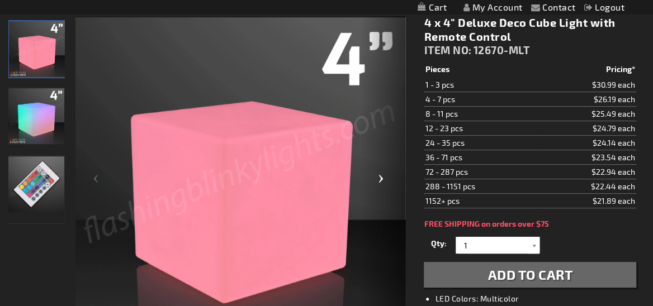
click at [385, 184] on div "Next" at bounding box center [382, 182] width 45 height 333
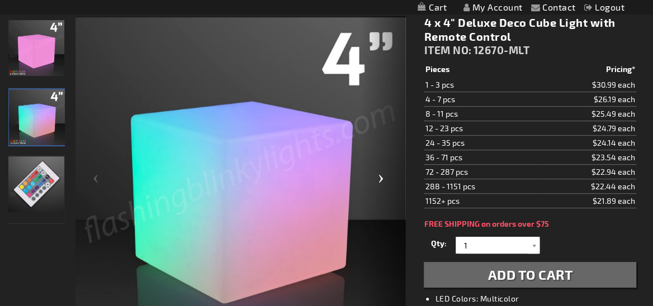
click at [385, 184] on div "Next" at bounding box center [382, 182] width 45 height 333
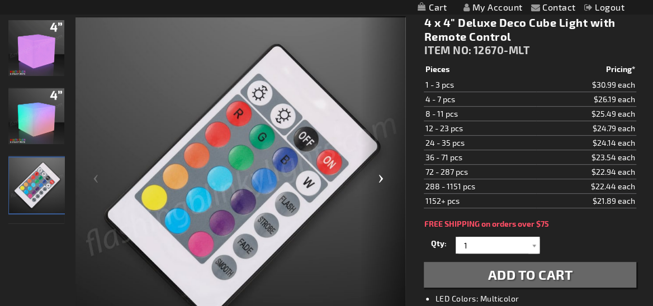
click at [385, 184] on div "Next" at bounding box center [382, 182] width 45 height 333
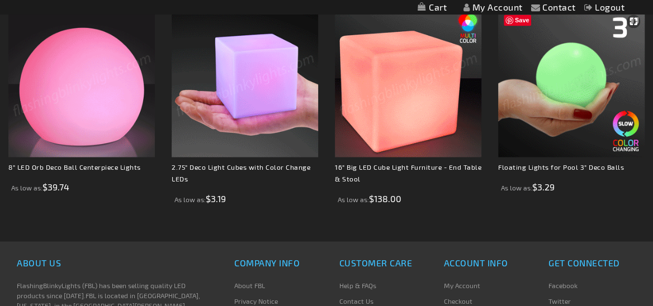
scroll to position [783, 0]
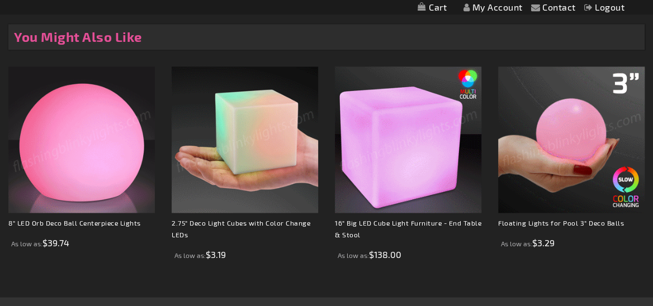
click at [85, 217] on strong "8" LED Orb Deco Ball Centerpiece Lights" at bounding box center [81, 225] width 146 height 17
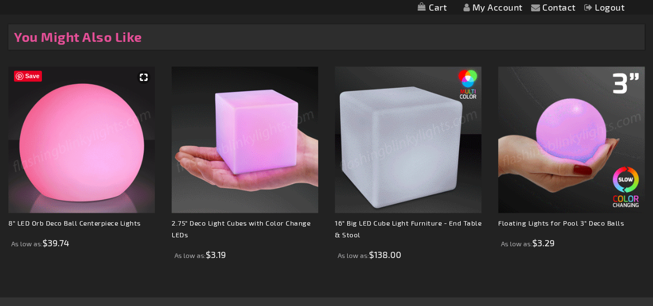
click at [80, 165] on img at bounding box center [81, 139] width 146 height 146
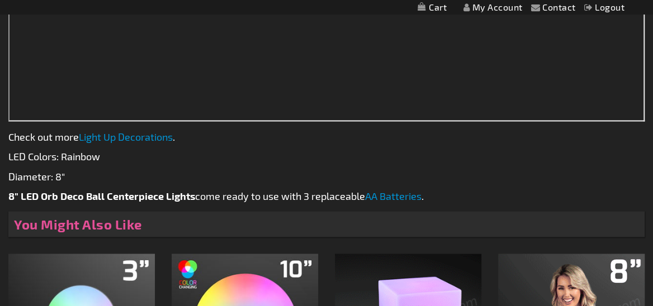
scroll to position [841, 0]
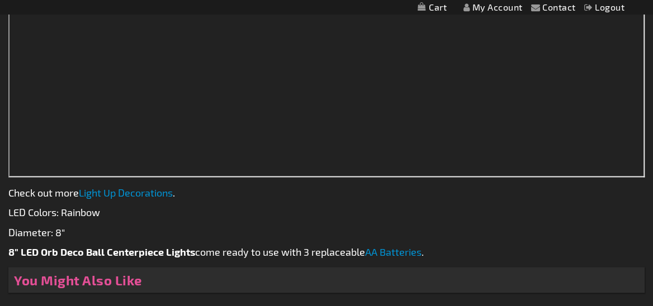
click at [439, 219] on div "8" LED Orb Deco Ball Centerpiece Lights are mystical decorations for magic nigh…" at bounding box center [326, 49] width 636 height 420
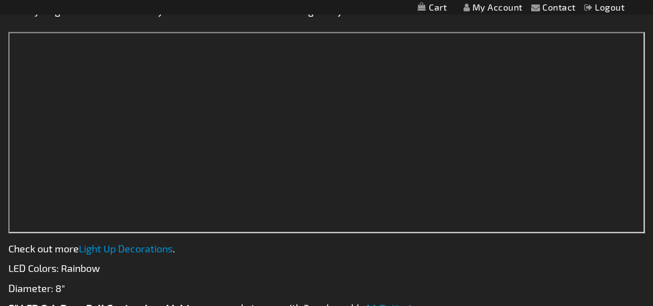
scroll to position [804, 0]
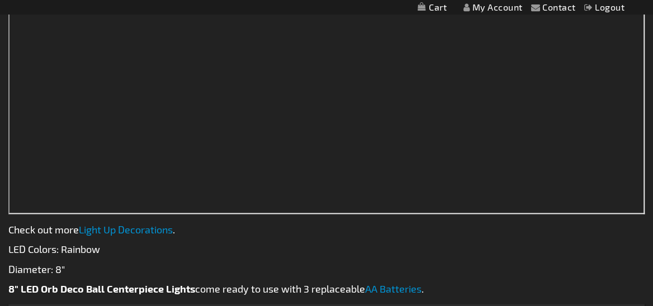
click at [140, 230] on link "Light Up Decorations" at bounding box center [126, 229] width 94 height 12
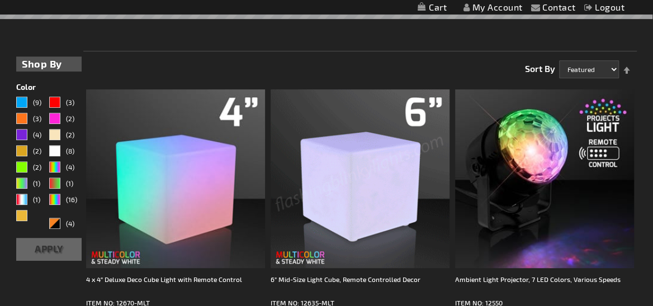
scroll to position [298, 0]
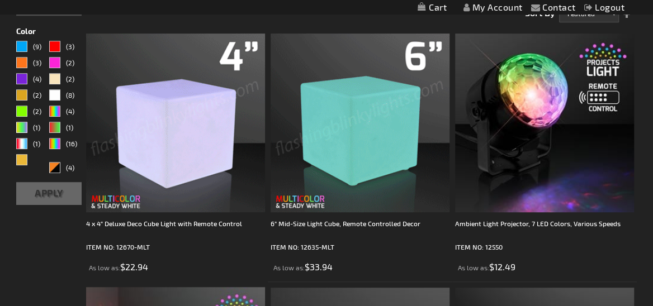
click at [21, 121] on div "(9) (3) (3) (2) (4) (2) (2) (8) (2) (4)" at bounding box center [48, 109] width 65 height 137
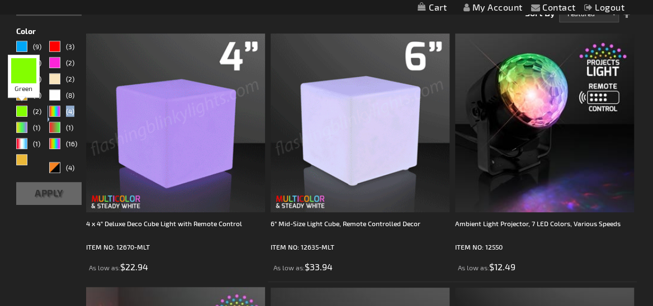
click at [16, 109] on div "Green" at bounding box center [21, 111] width 11 height 11
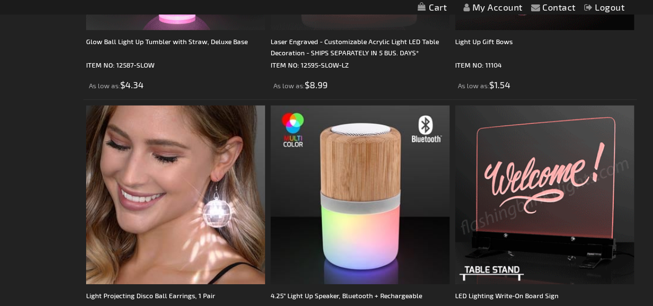
scroll to position [1880, 0]
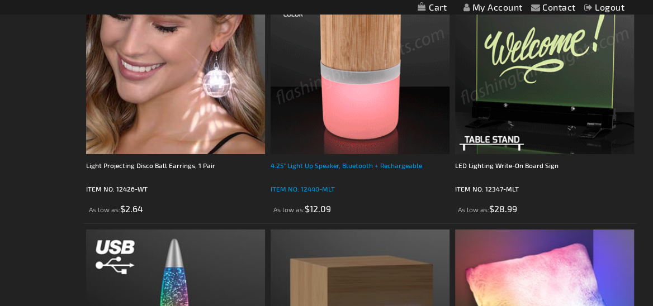
click at [342, 169] on div "4.25" Light Up Speaker, Bluetooth + Rechargeable" at bounding box center [359, 171] width 179 height 22
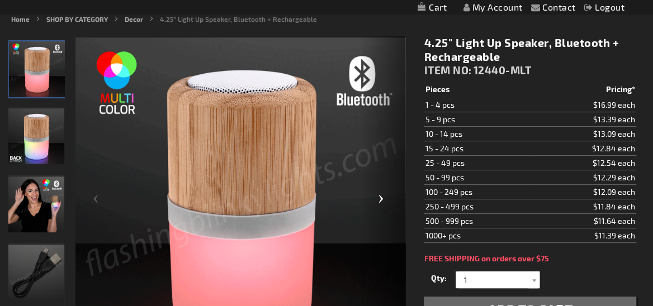
click at [382, 204] on div "Next" at bounding box center [382, 202] width 45 height 333
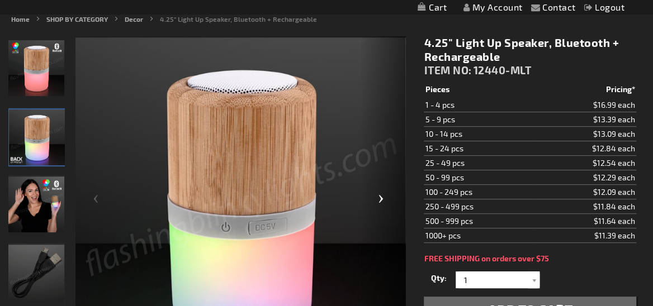
click at [382, 203] on div "Next" at bounding box center [382, 202] width 45 height 333
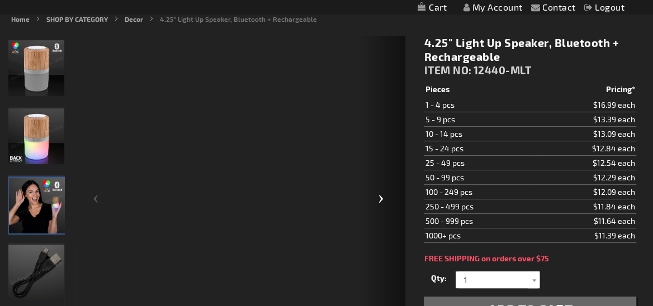
click at [382, 203] on div "Next" at bounding box center [382, 202] width 45 height 333
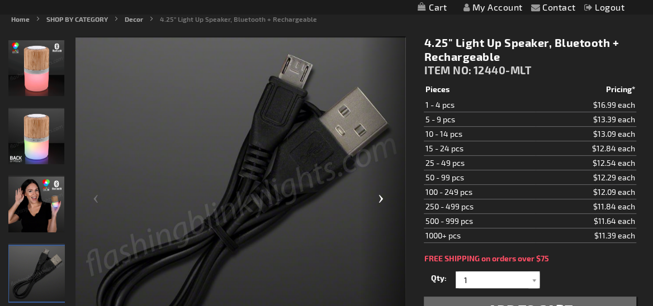
click at [383, 201] on div "Next" at bounding box center [382, 202] width 45 height 333
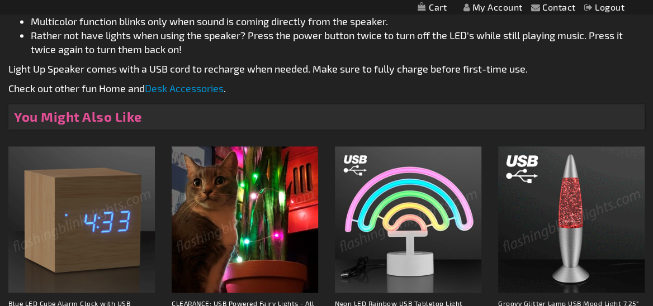
scroll to position [763, 0]
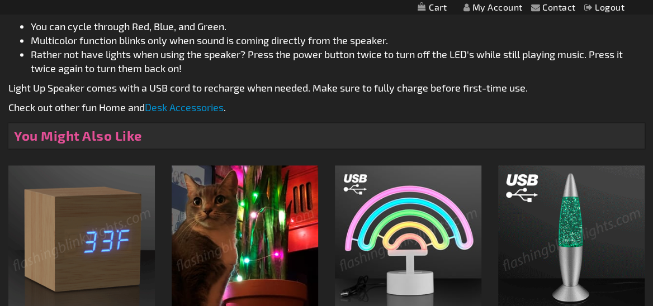
click at [608, 8] on link "Logout" at bounding box center [604, 7] width 41 height 11
